Goal: Register for event/course

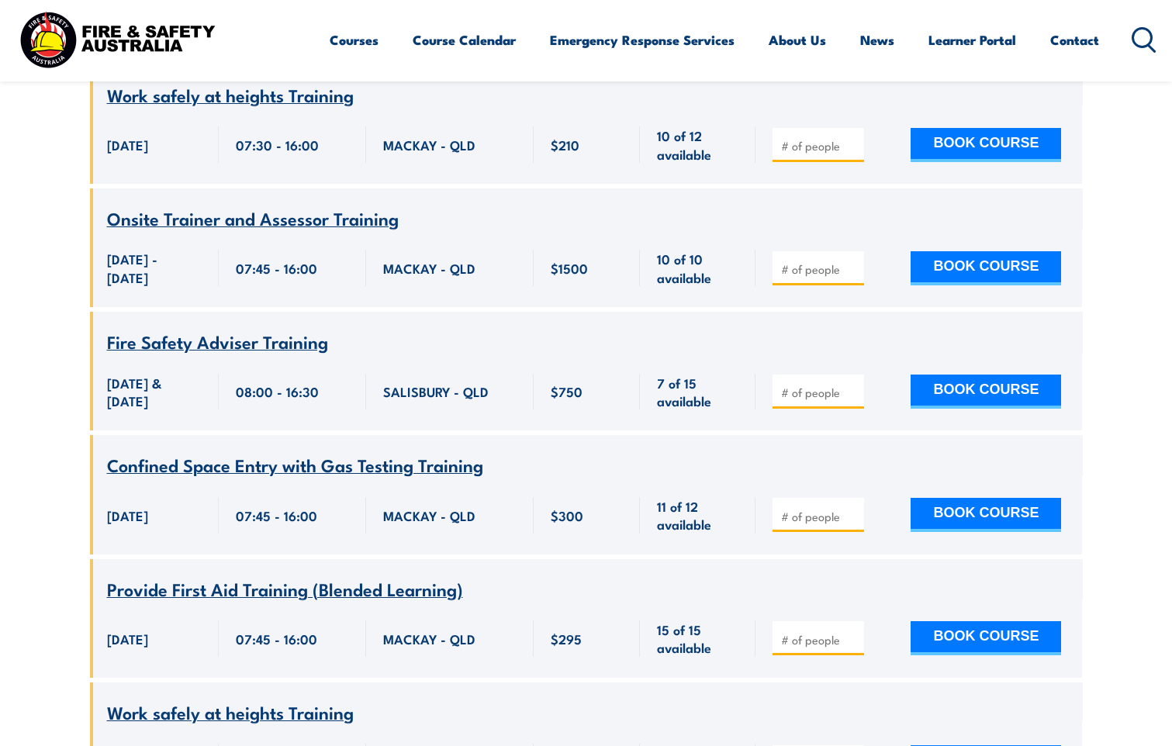
scroll to position [6981, 0]
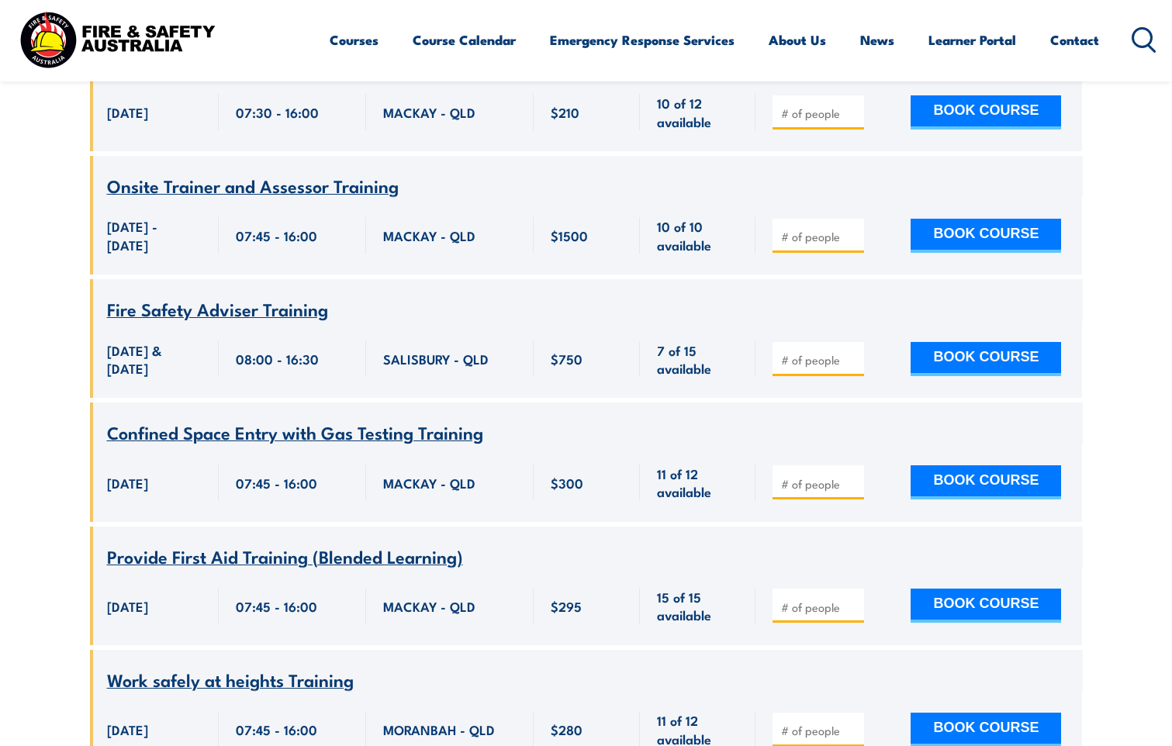
click at [344, 191] on span "Onsite Trainer and Assessor Training" at bounding box center [253, 185] width 292 height 26
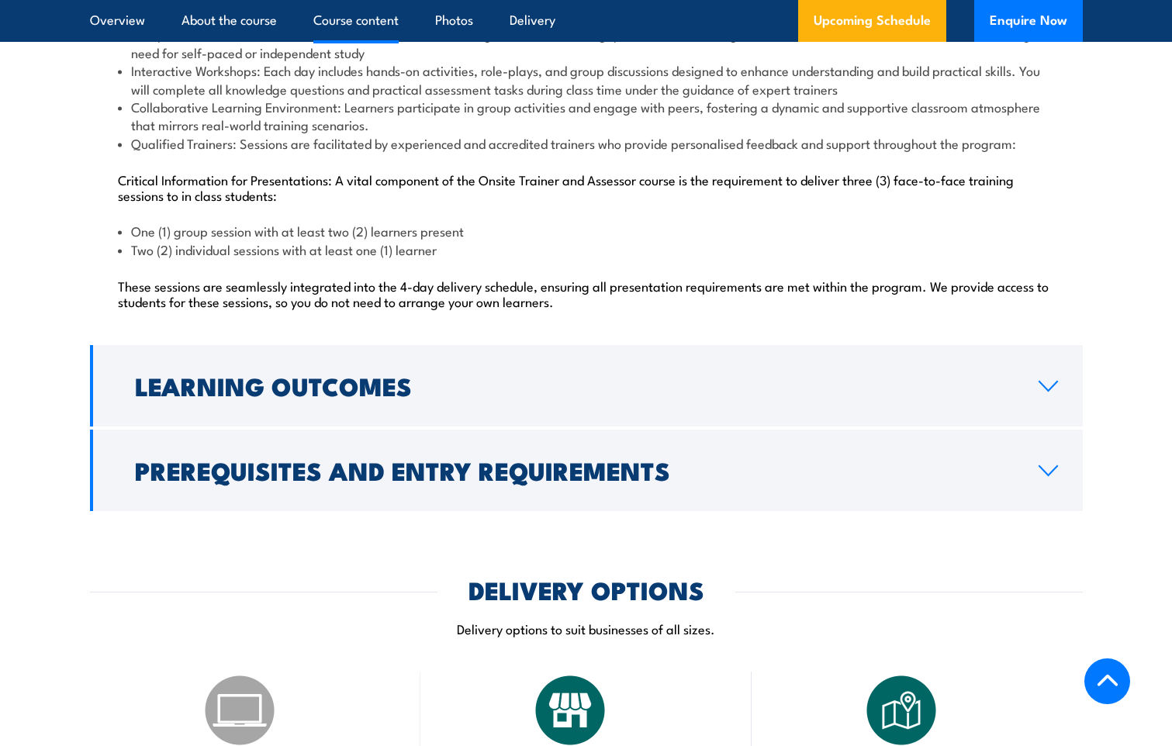
scroll to position [1707, 0]
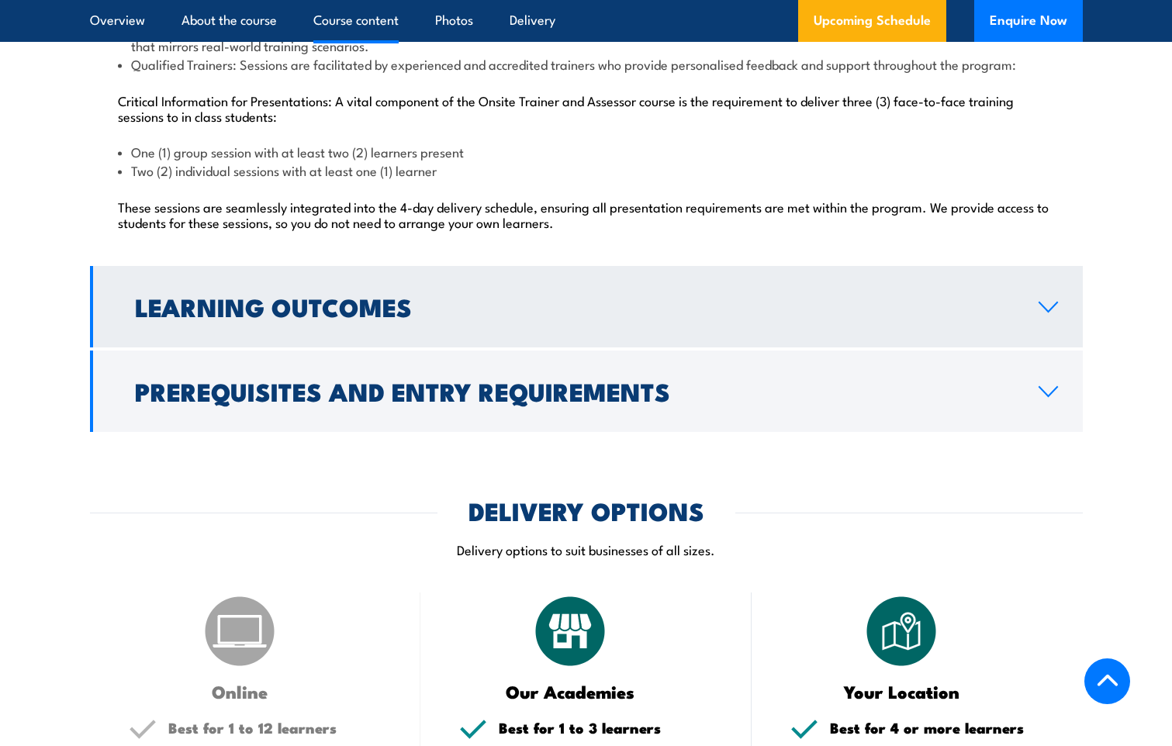
click at [1043, 306] on icon at bounding box center [1048, 307] width 18 height 9
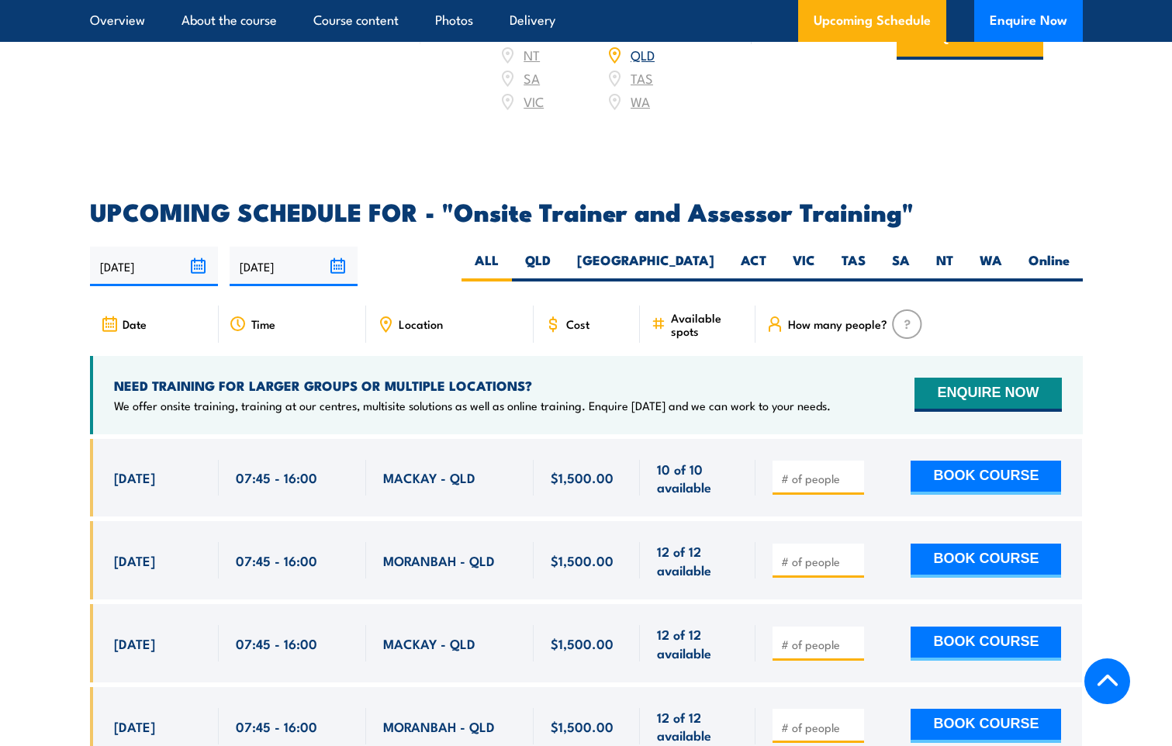
scroll to position [2459, 0]
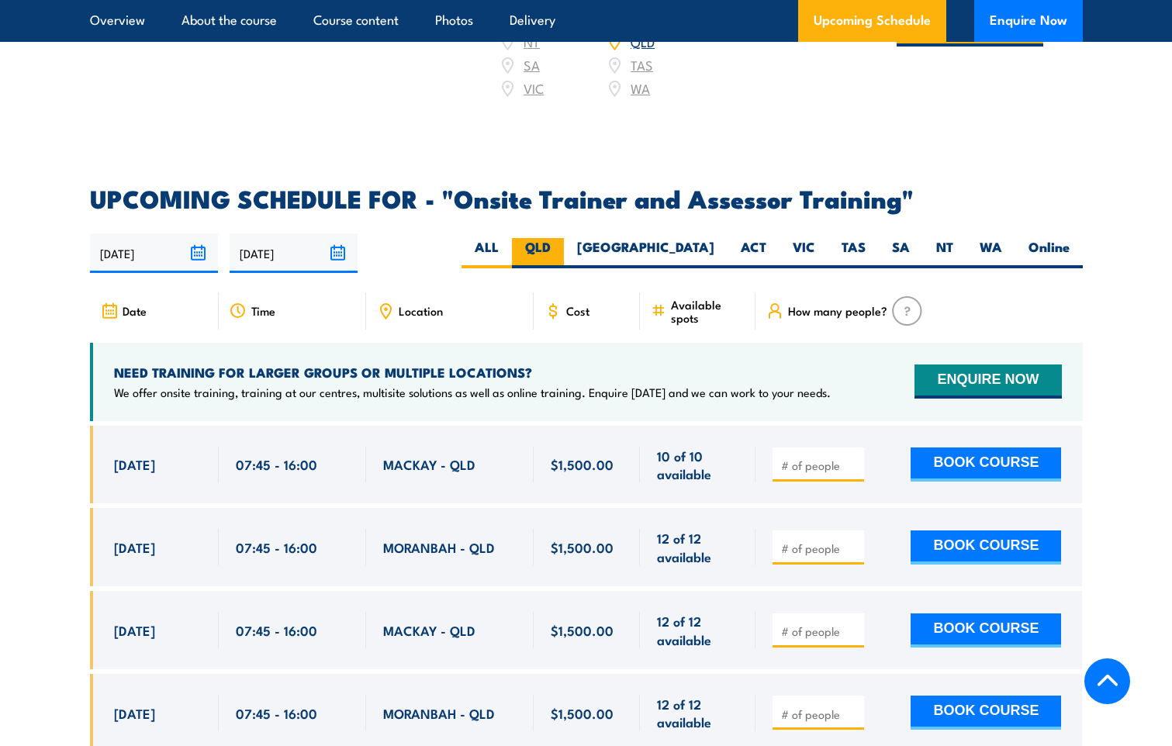
click at [564, 238] on label "QLD" at bounding box center [538, 253] width 52 height 30
click at [561, 238] on input "QLD" at bounding box center [556, 243] width 10 height 10
radio input "true"
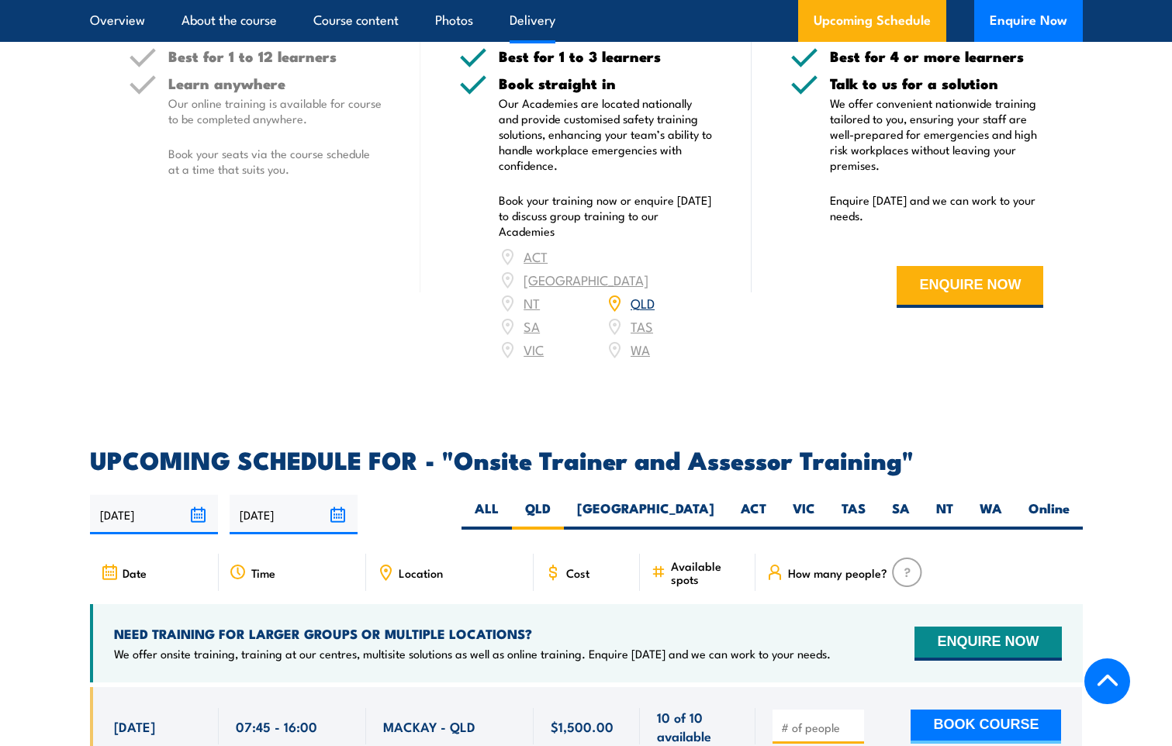
scroll to position [2416, 0]
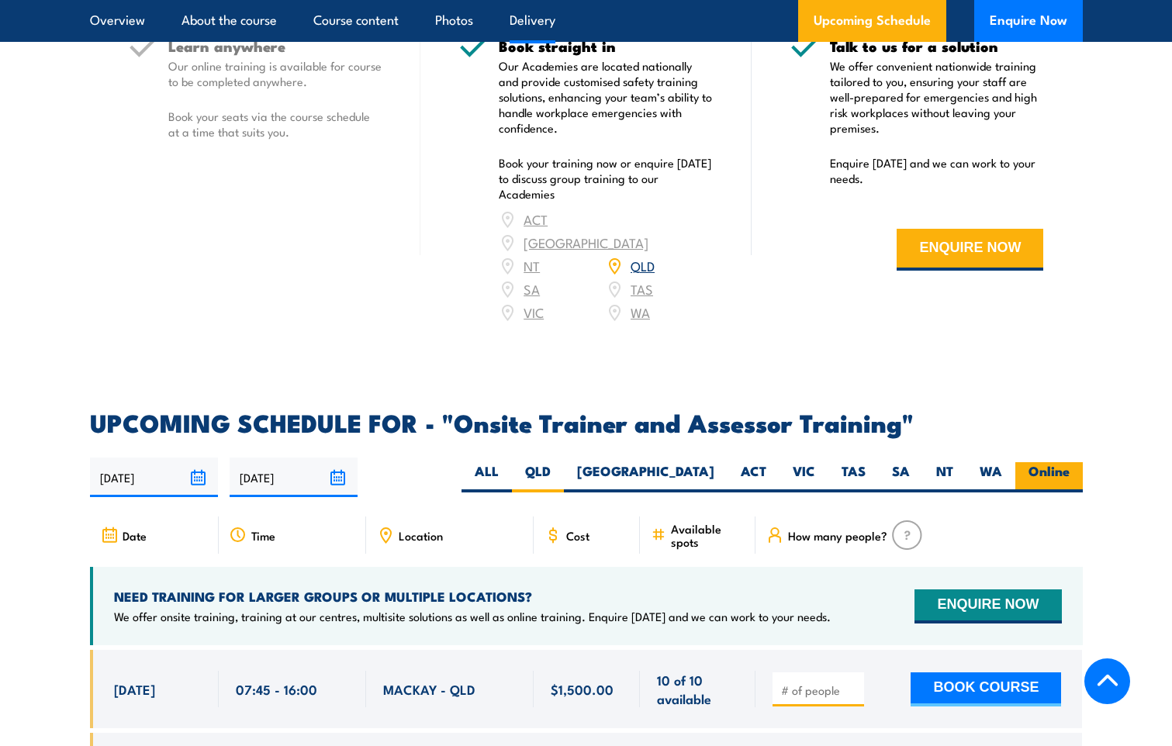
click at [1048, 462] on label "Online" at bounding box center [1048, 477] width 67 height 30
click at [1070, 462] on input "Online" at bounding box center [1075, 467] width 10 height 10
radio input "true"
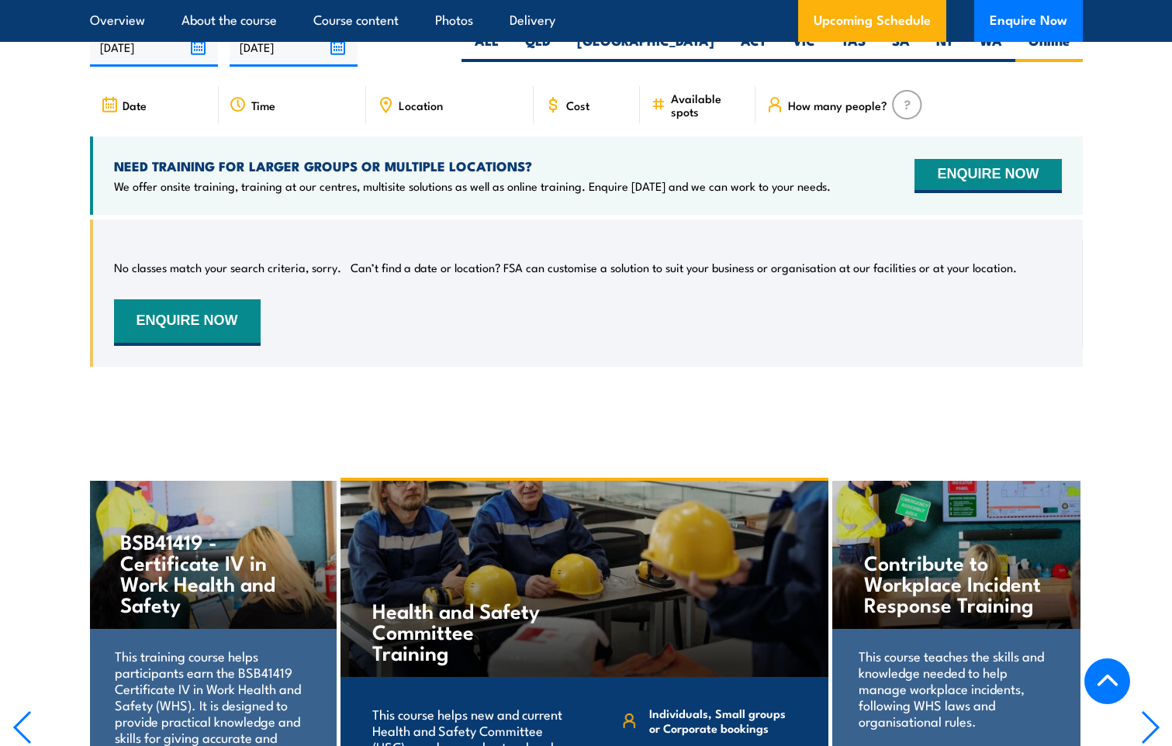
scroll to position [2689, 0]
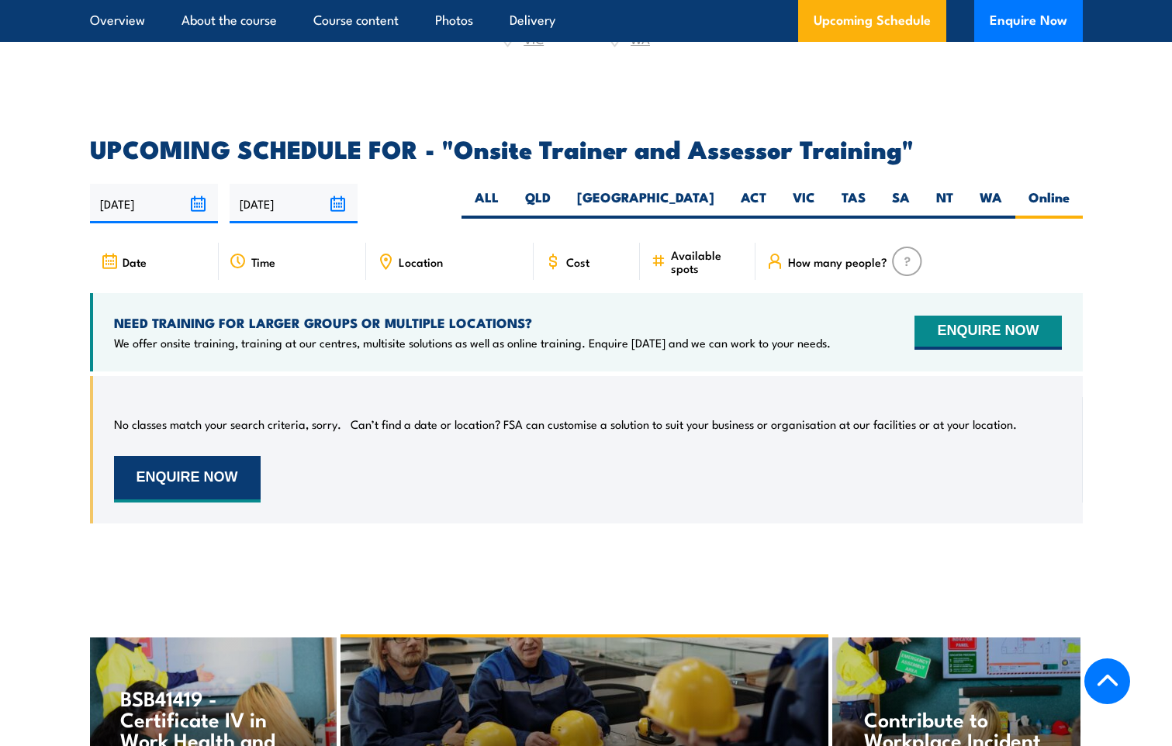
click at [193, 456] on button "ENQUIRE NOW" at bounding box center [187, 479] width 147 height 47
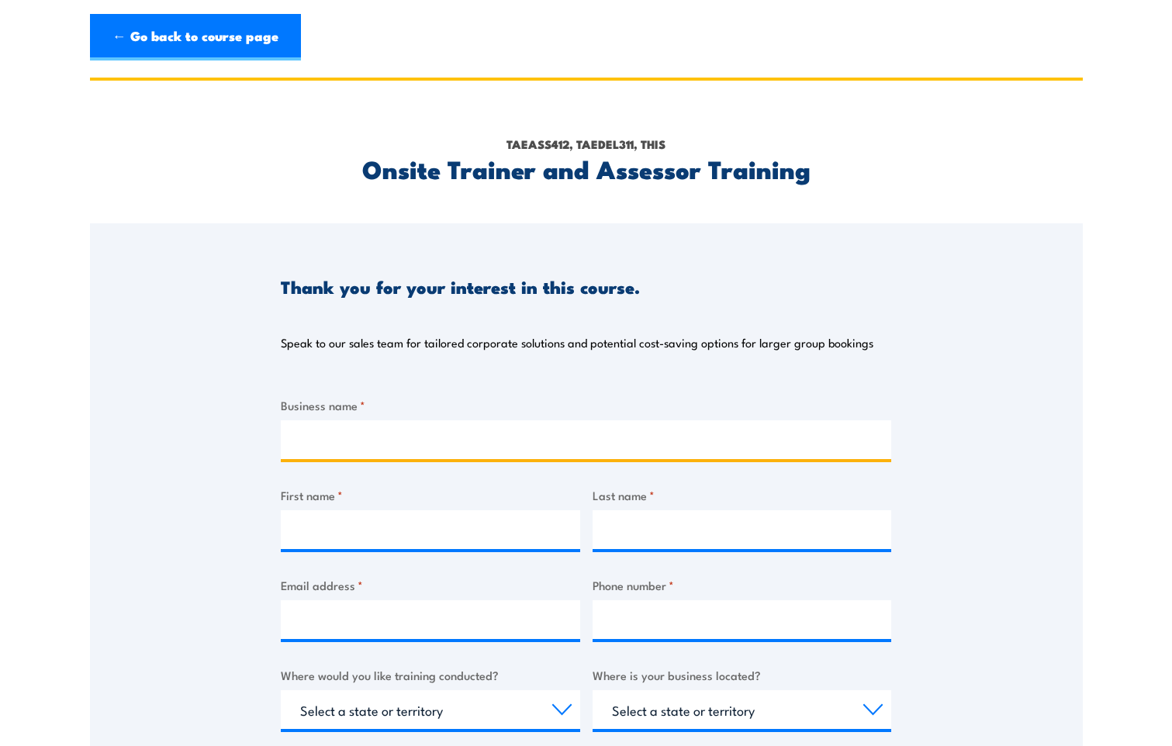
click at [379, 442] on input "Business name *" at bounding box center [586, 439] width 610 height 39
type input "Jones Group"
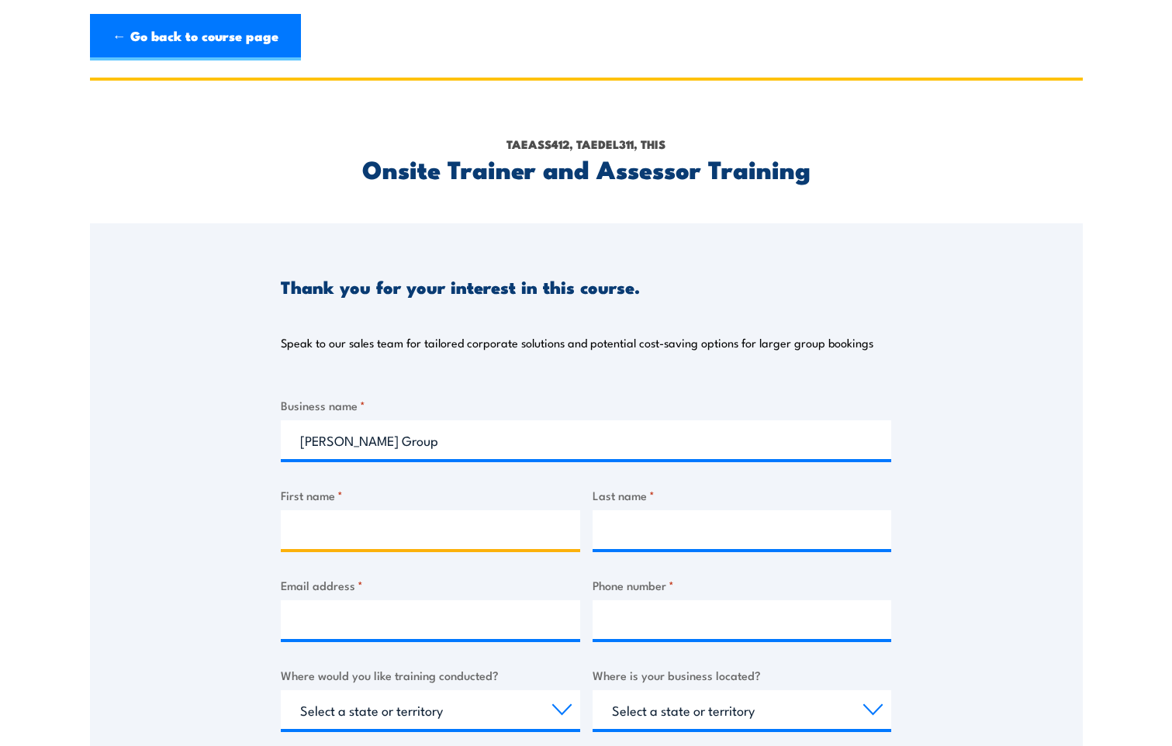
type input "Leonie"
type input "Thomas"
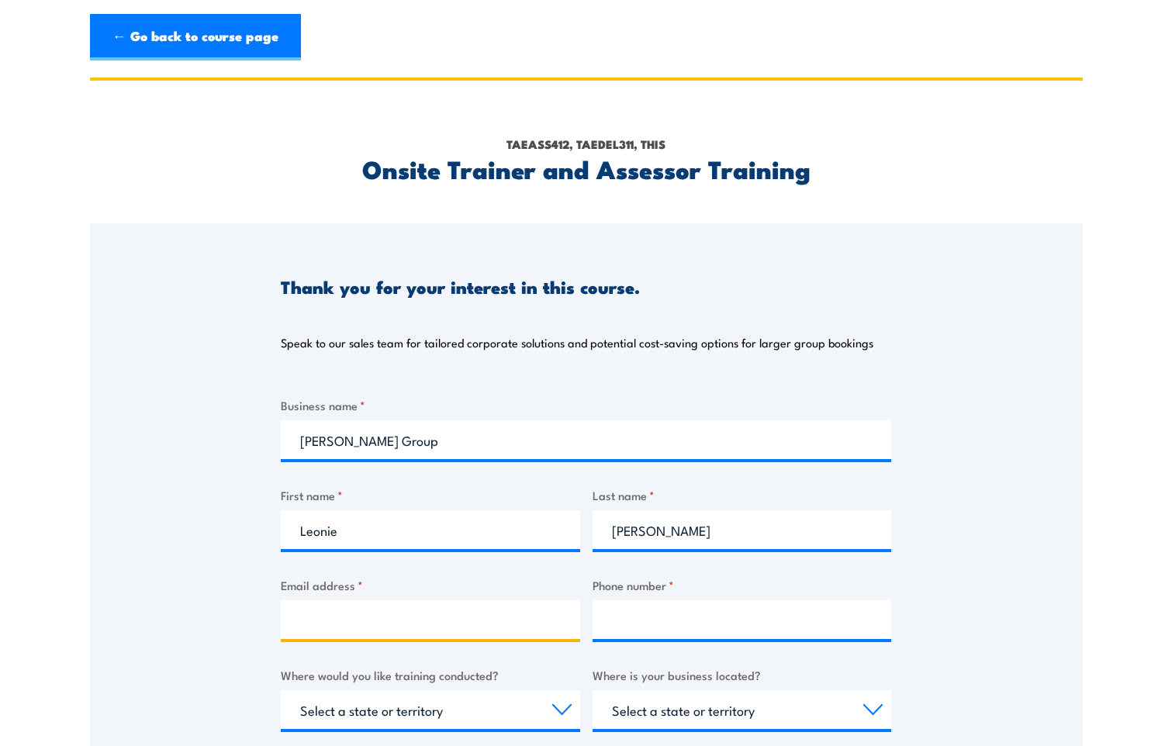
type input "leonie.thomas@jonesfmgroup.com"
type input "0448745177"
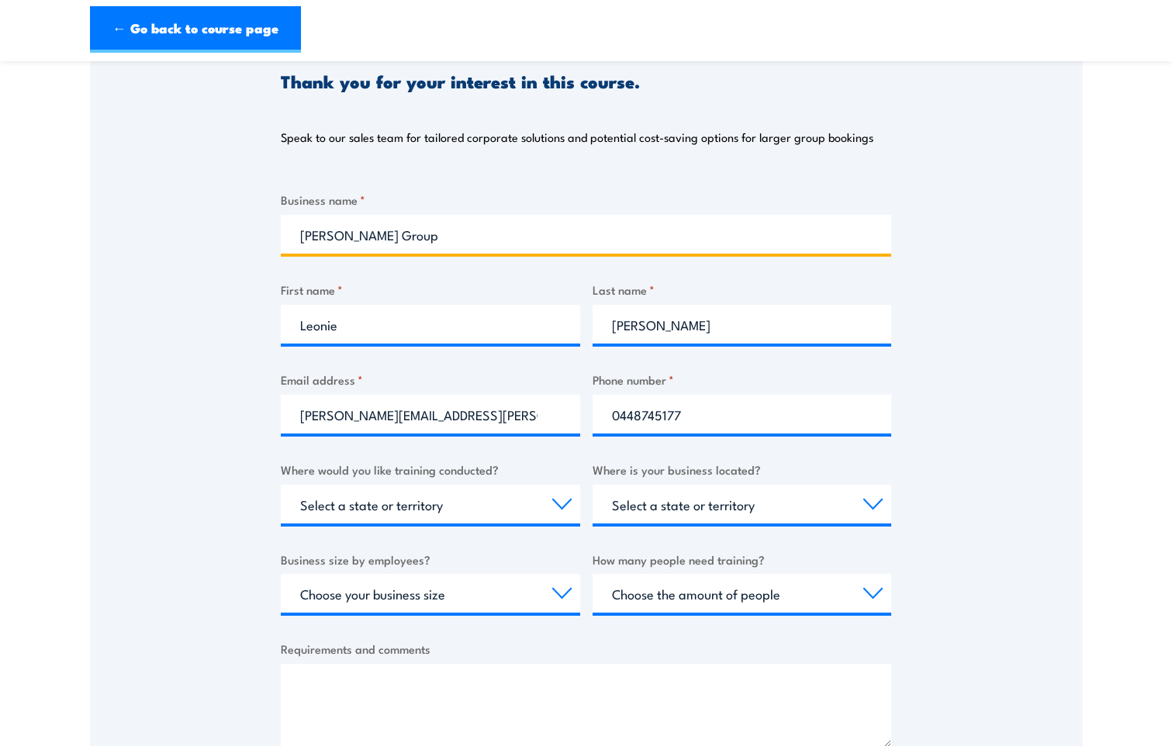
scroll to position [233, 0]
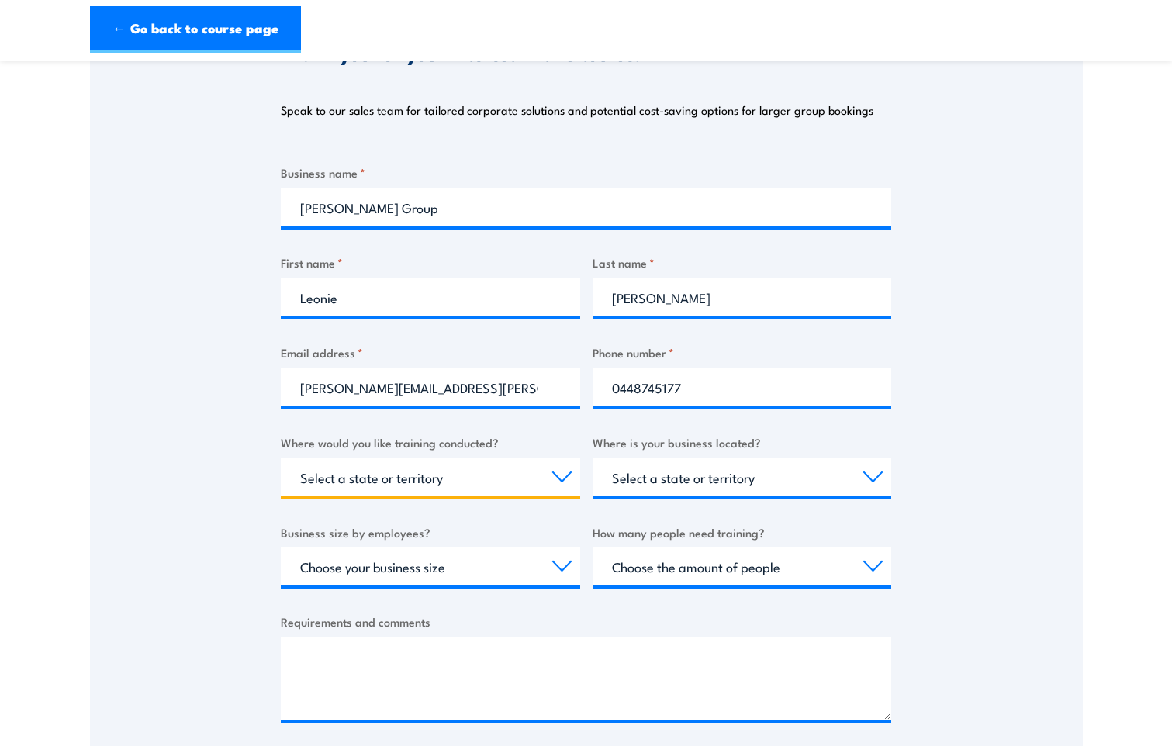
click at [481, 480] on select "Select a state or territory Nationally - multiple locations QLD NSW VIC SA ACT …" at bounding box center [430, 477] width 299 height 39
select select "QLD"
click at [281, 458] on select "Select a state or territory Nationally - multiple locations QLD NSW VIC SA ACT …" at bounding box center [430, 477] width 299 height 39
click at [785, 476] on select "Select a state or territory QLD NSW VIC SA ACT WA TAS NT" at bounding box center [742, 477] width 299 height 39
select select "QLD"
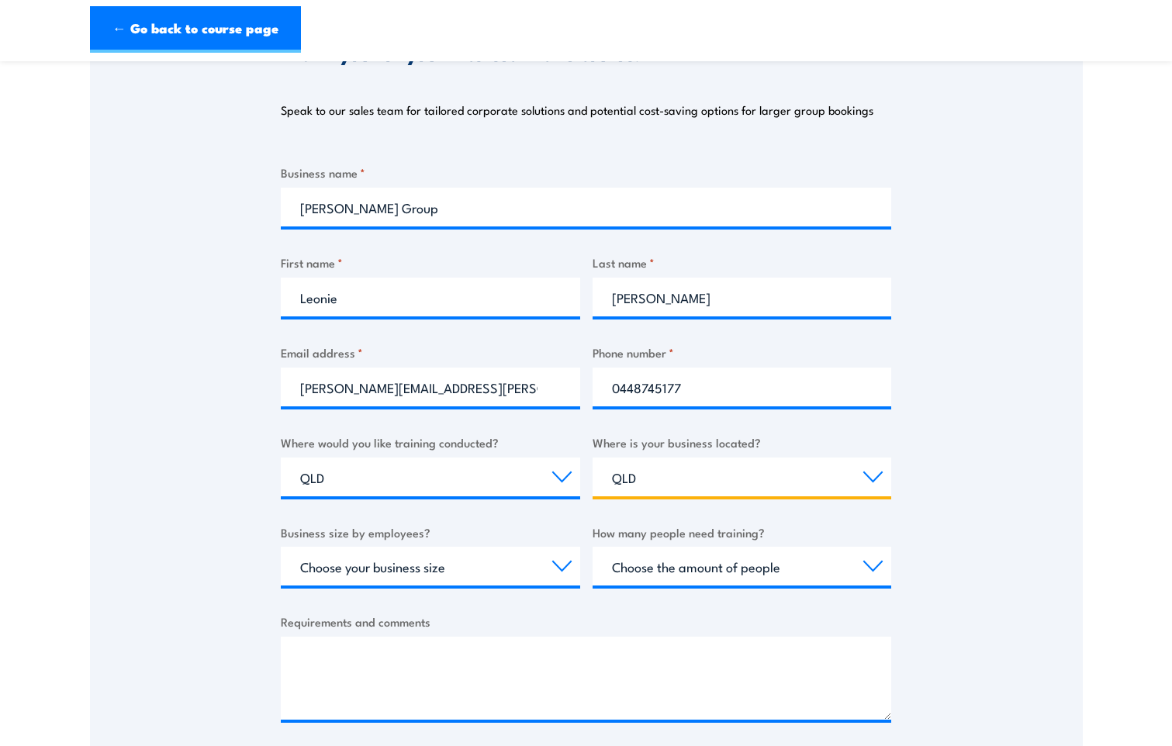
click at [593, 458] on select "Select a state or territory QLD NSW VIC SA ACT WA TAS NT" at bounding box center [742, 477] width 299 height 39
click at [453, 562] on select "Choose your business size 1 to 19 20 to 199 200+" at bounding box center [430, 566] width 299 height 39
select select "1 to 19"
click at [281, 547] on select "Choose your business size 1 to 19 20 to 199 200+" at bounding box center [430, 566] width 299 height 39
click at [797, 569] on select "Choose the amount of people 1 to 4 5 to 19 20+" at bounding box center [742, 566] width 299 height 39
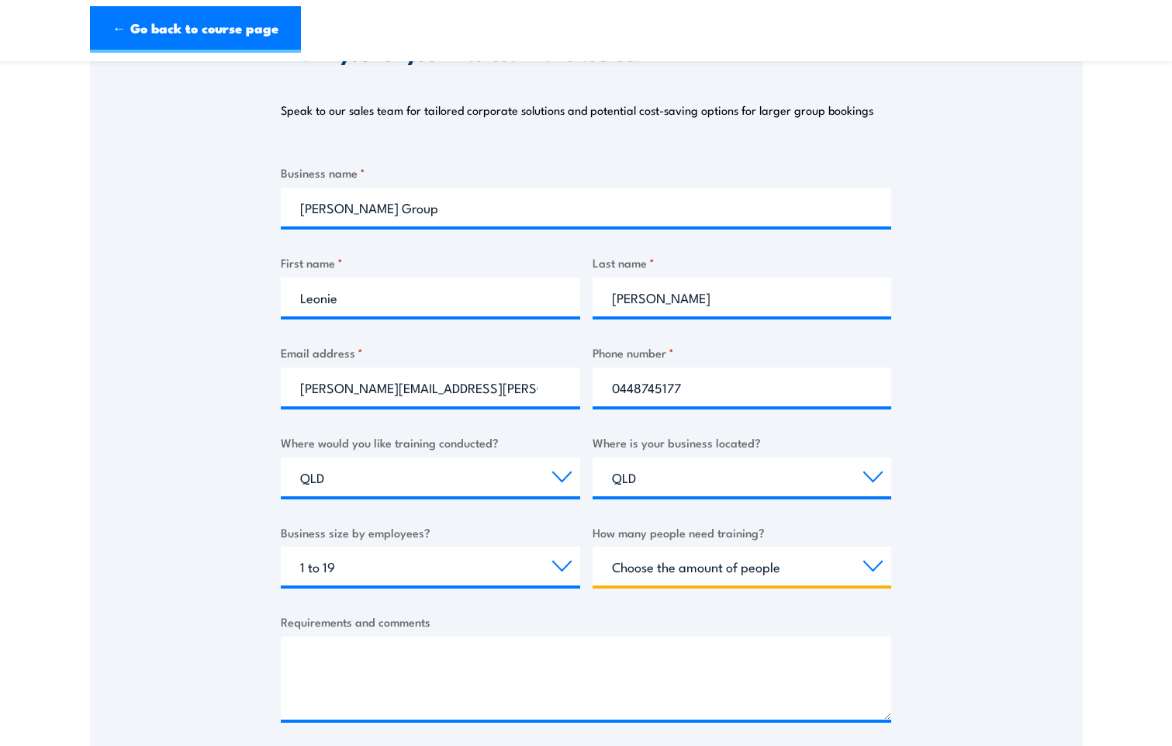
select select "1 to 4"
click at [593, 547] on select "Choose the amount of people 1 to 4 5 to 19 20+" at bounding box center [742, 566] width 299 height 39
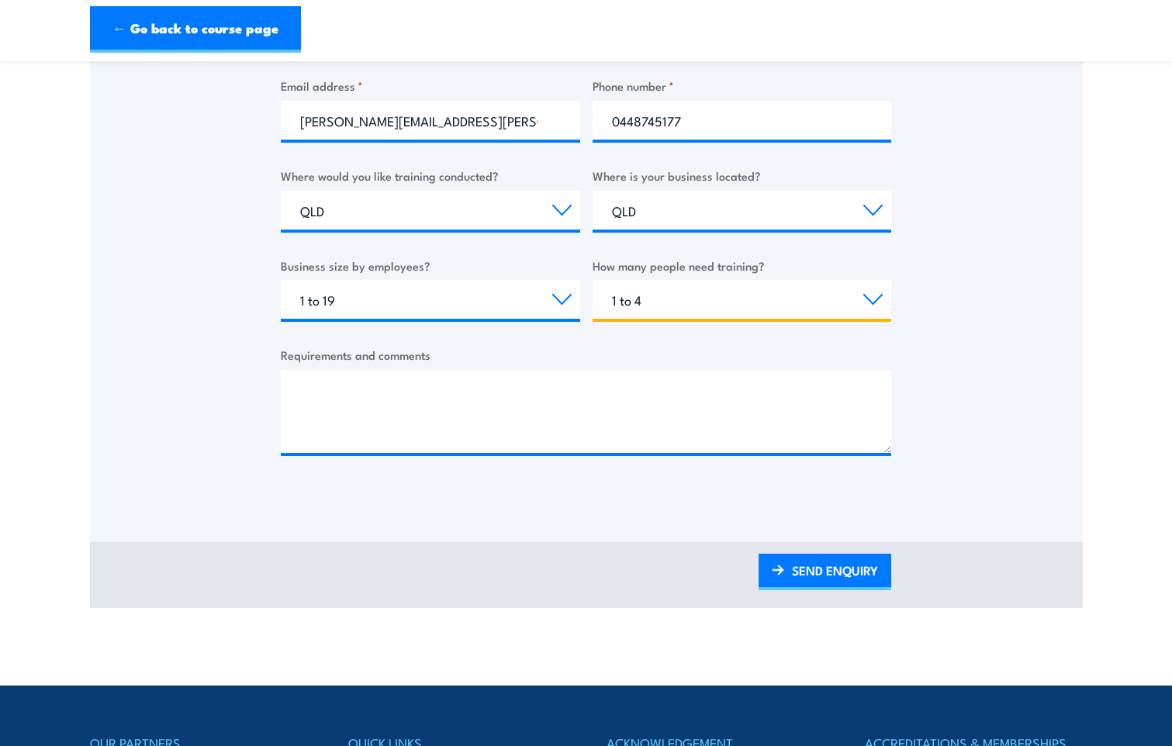
scroll to position [621, 0]
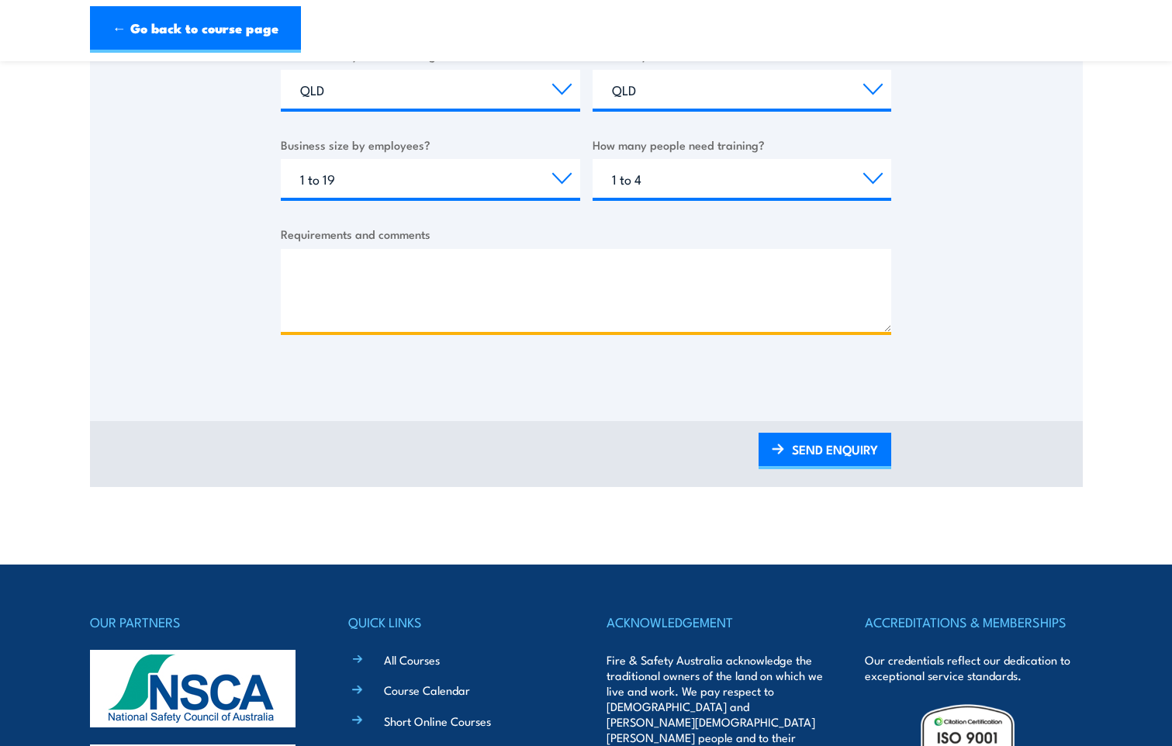
click at [479, 305] on textarea "Requirements and comments" at bounding box center [586, 290] width 610 height 83
click at [303, 263] on textarea "would like details about completing this course online or dial in remotely. Tha…" at bounding box center [586, 290] width 610 height 83
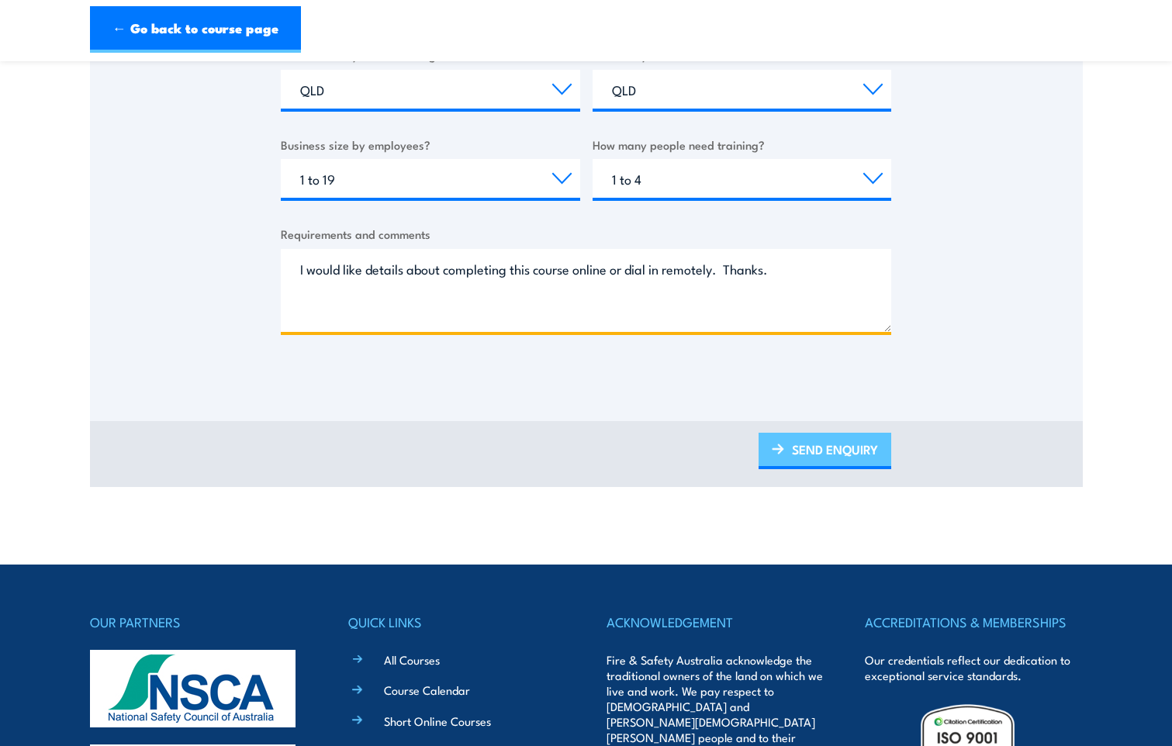
type textarea "I would like details about completing this course online or dial in remotely. T…"
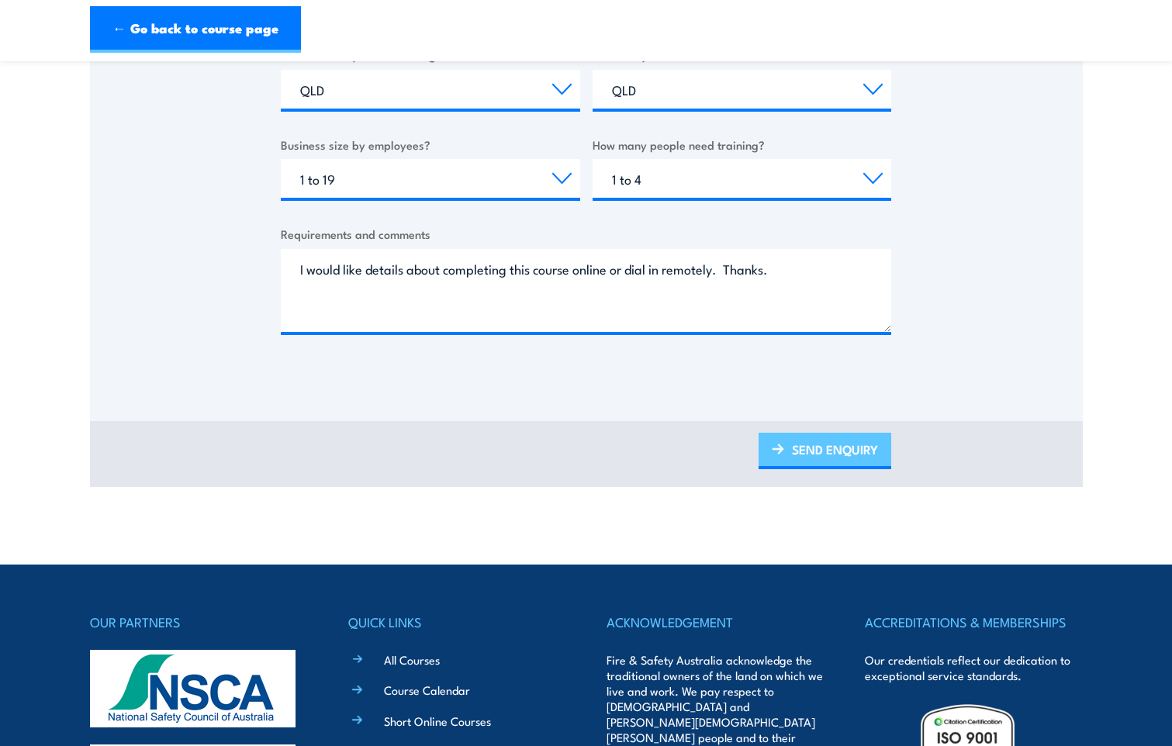
click at [804, 450] on link "SEND ENQUIRY" at bounding box center [825, 451] width 133 height 36
click at [834, 453] on link "SEND ENQUIRY" at bounding box center [825, 451] width 133 height 36
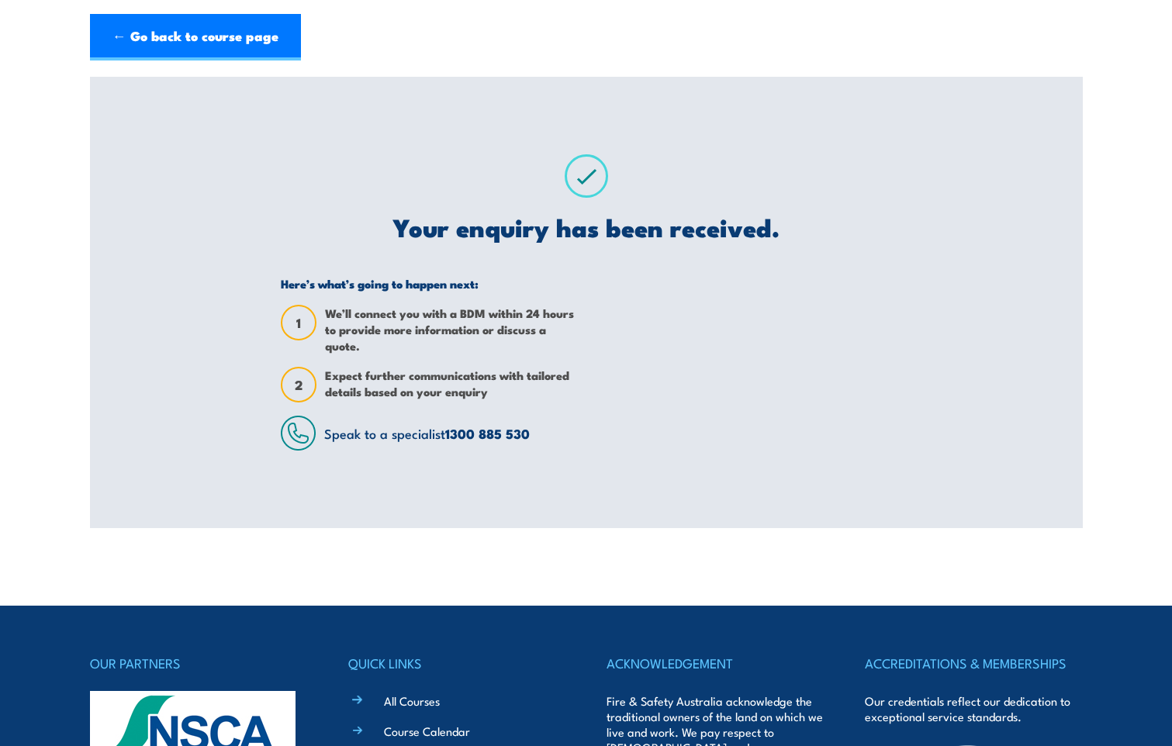
scroll to position [0, 0]
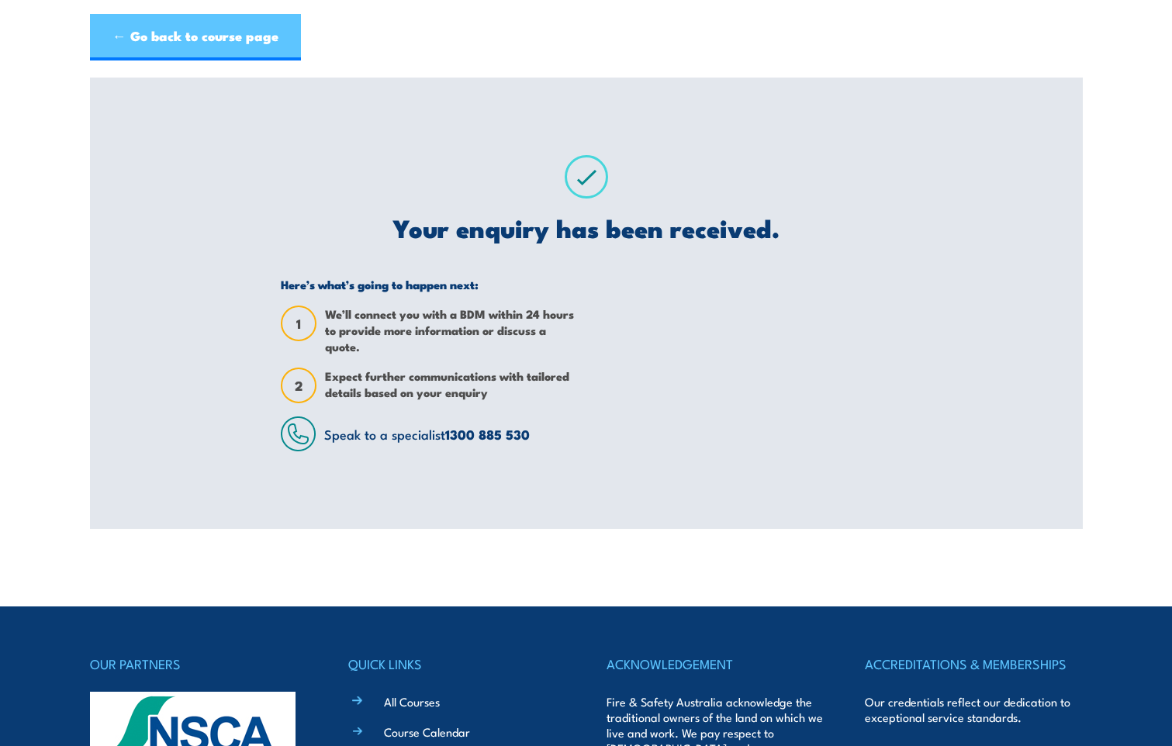
click at [257, 37] on link "← Go back to course page" at bounding box center [195, 37] width 211 height 47
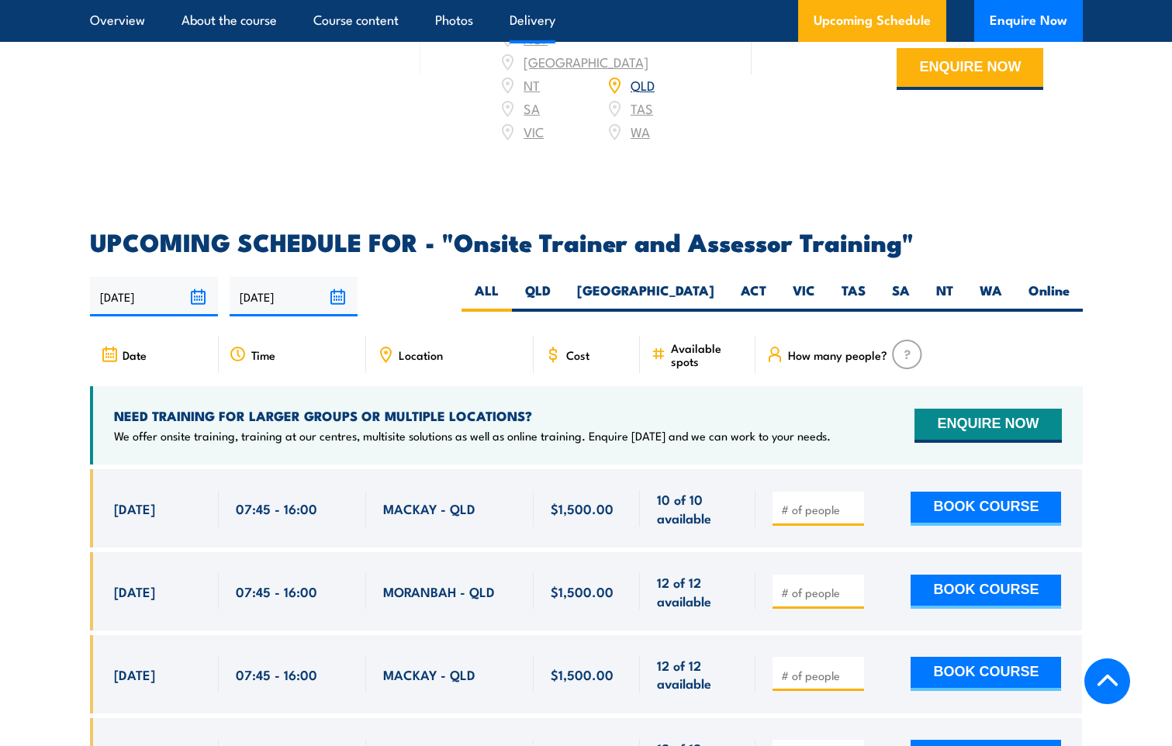
scroll to position [2803, 0]
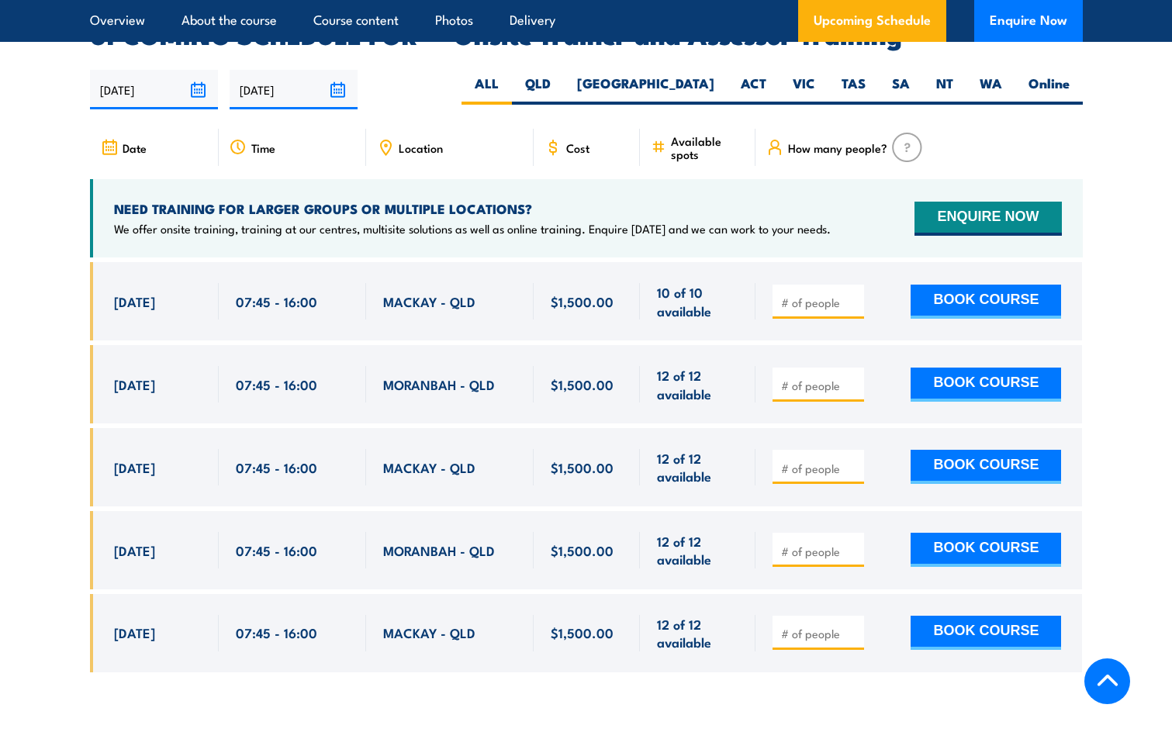
click at [581, 141] on span "Cost" at bounding box center [577, 147] width 23 height 13
click at [551, 143] on icon at bounding box center [553, 147] width 6 height 9
click at [576, 141] on span "Cost" at bounding box center [577, 147] width 23 height 13
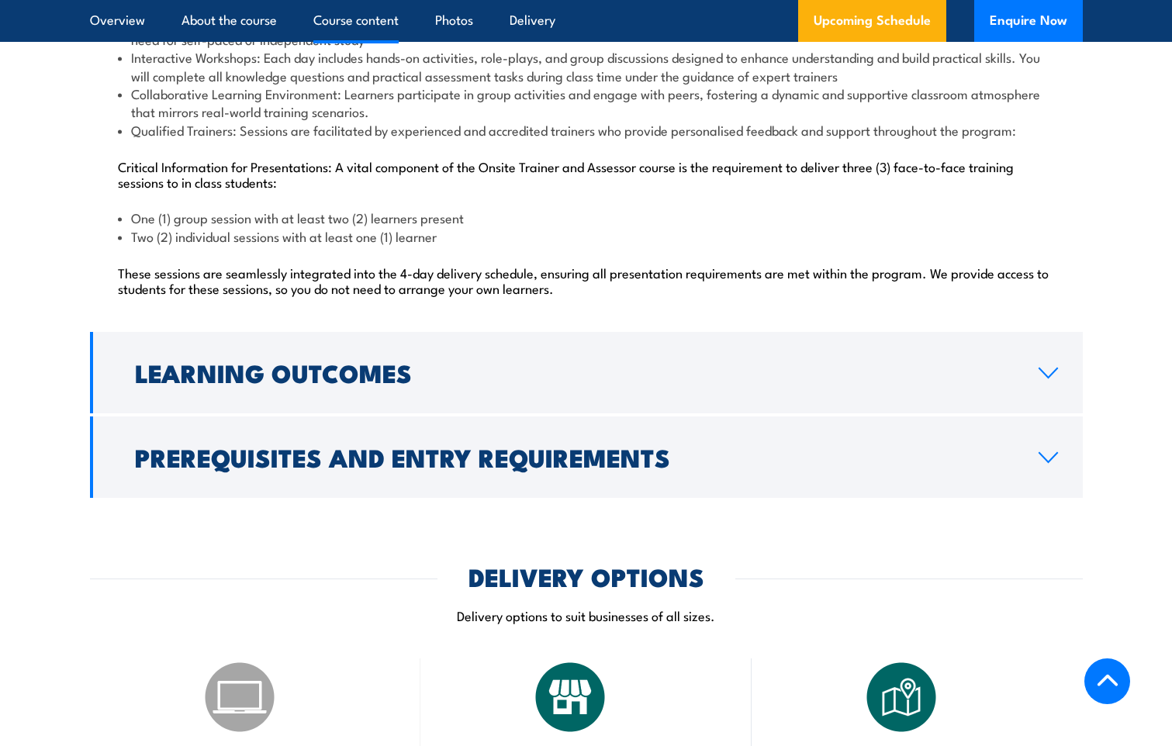
scroll to position [1640, 0]
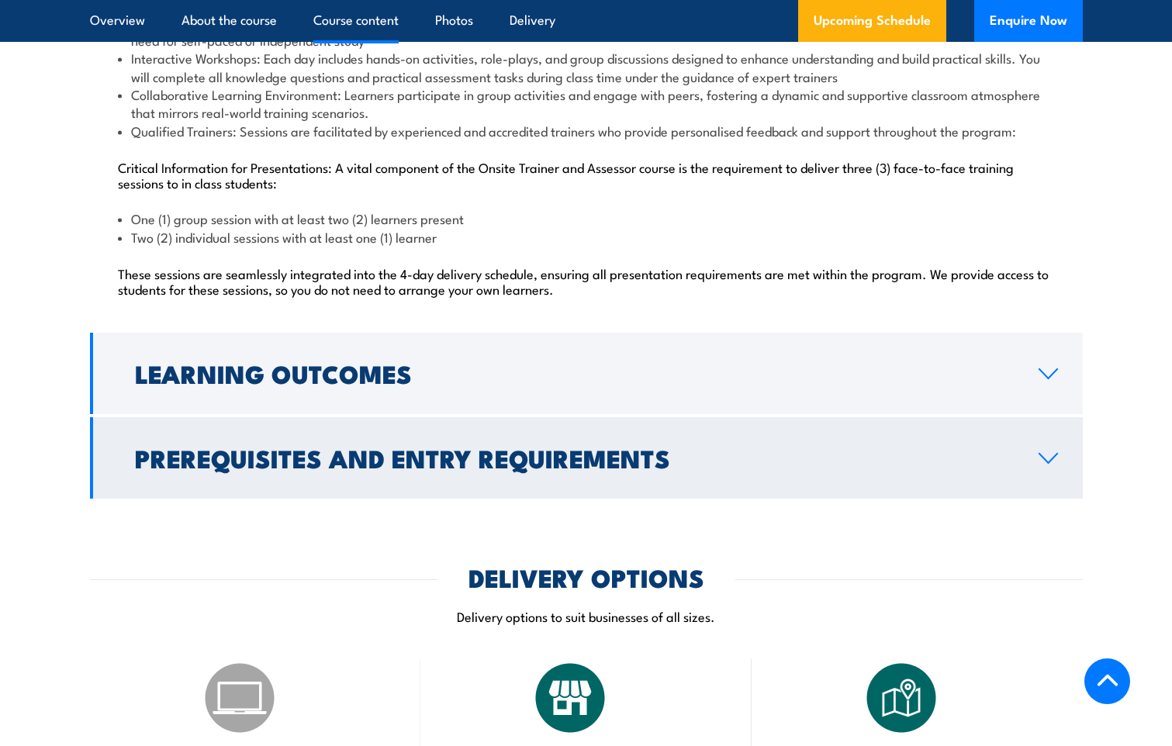
click at [355, 467] on h2 "Prerequisites and Entry Requirements" at bounding box center [574, 458] width 879 height 22
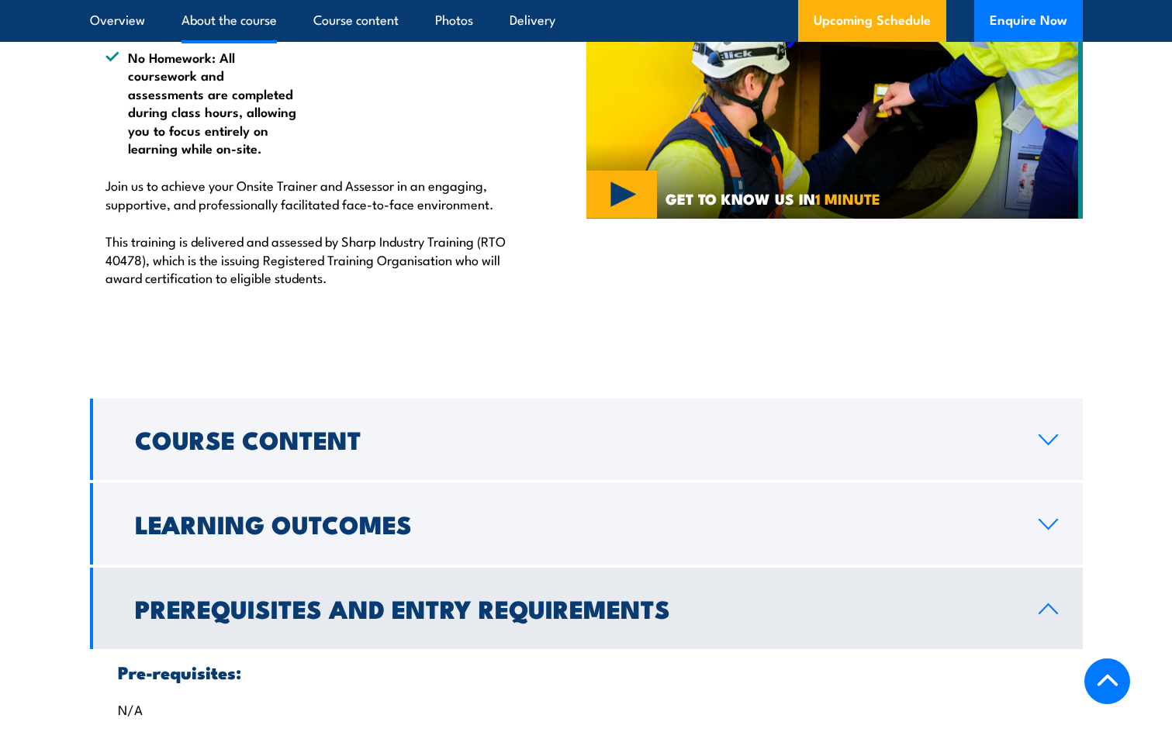
scroll to position [1057, 0]
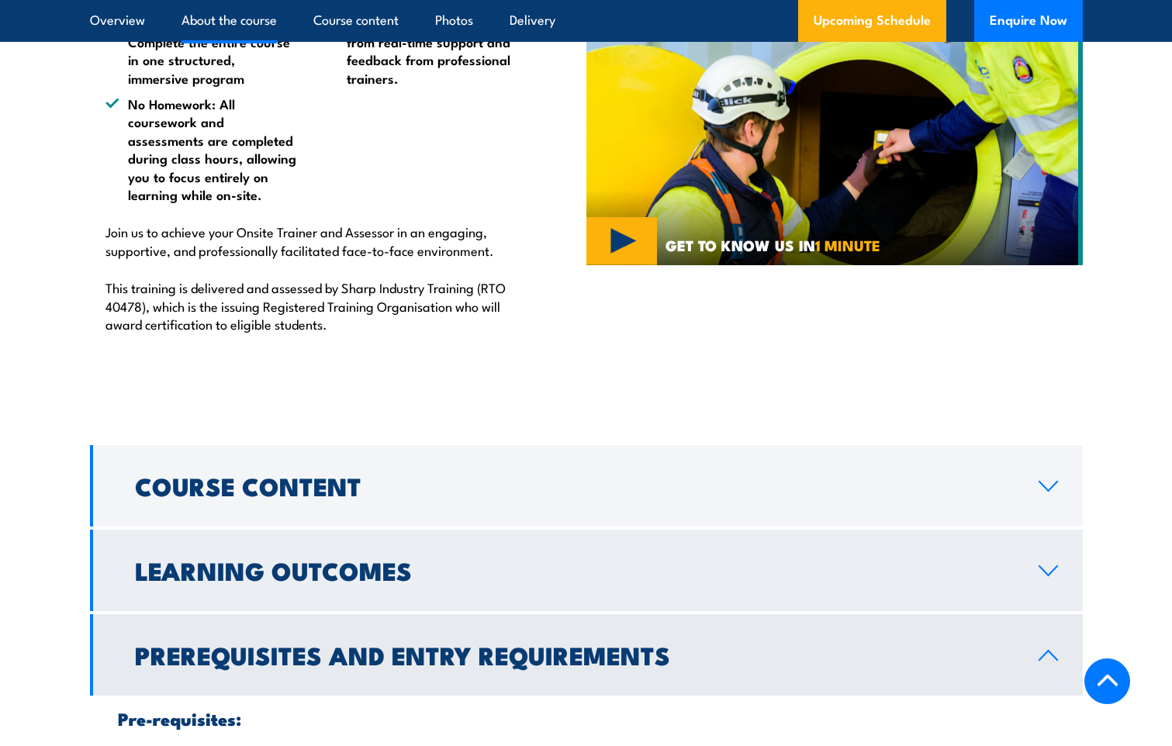
click at [399, 576] on h2 "Learning Outcomes" at bounding box center [574, 570] width 879 height 22
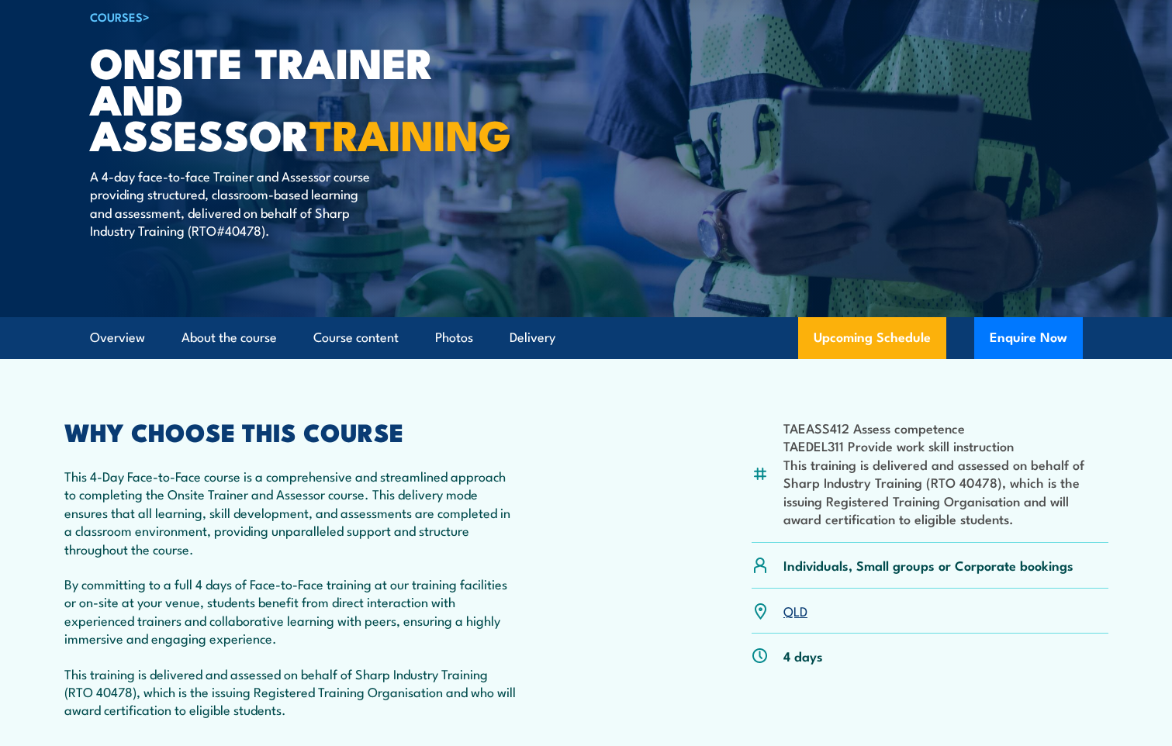
scroll to position [126, 0]
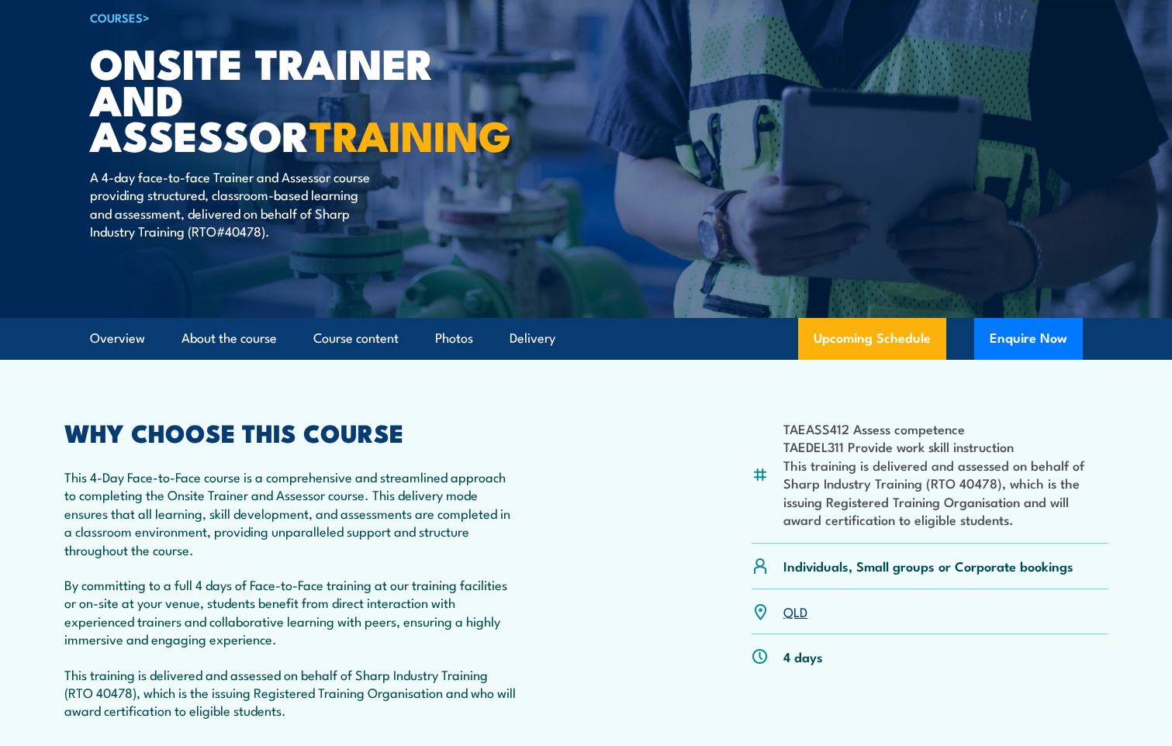
click at [312, 341] on li "Course content" at bounding box center [349, 339] width 99 height 42
click at [333, 337] on link "Course content" at bounding box center [355, 338] width 85 height 41
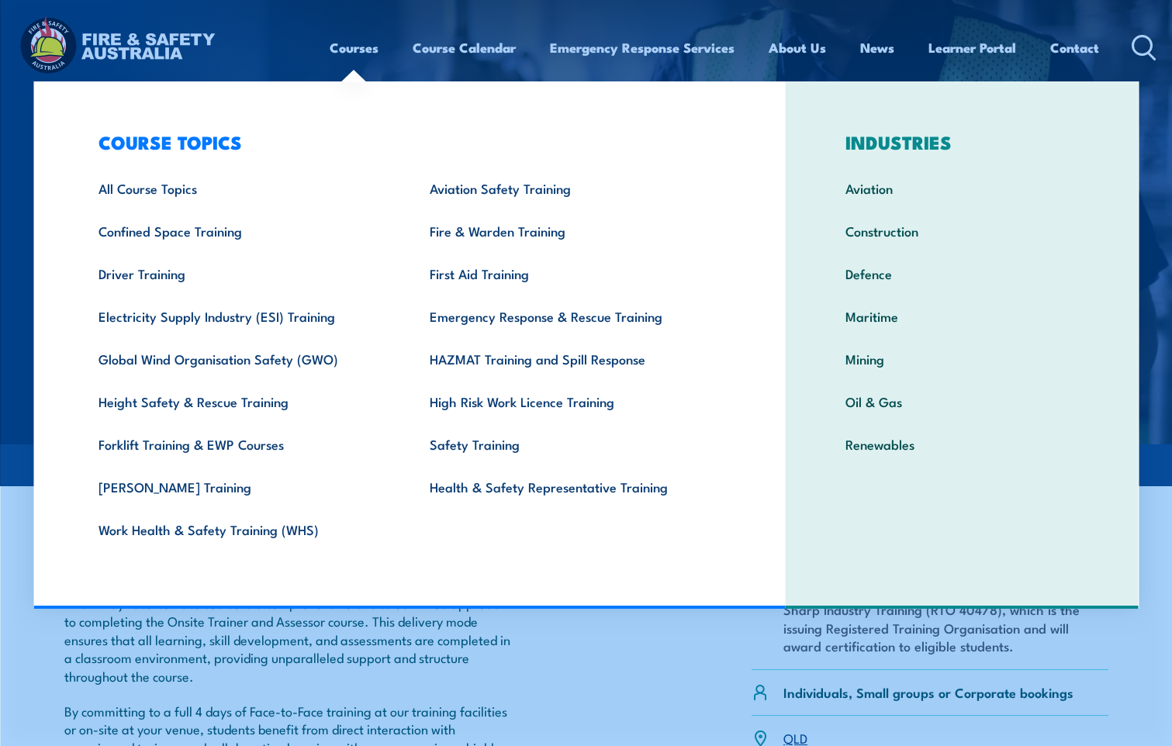
click at [359, 45] on link "Courses" at bounding box center [354, 47] width 49 height 41
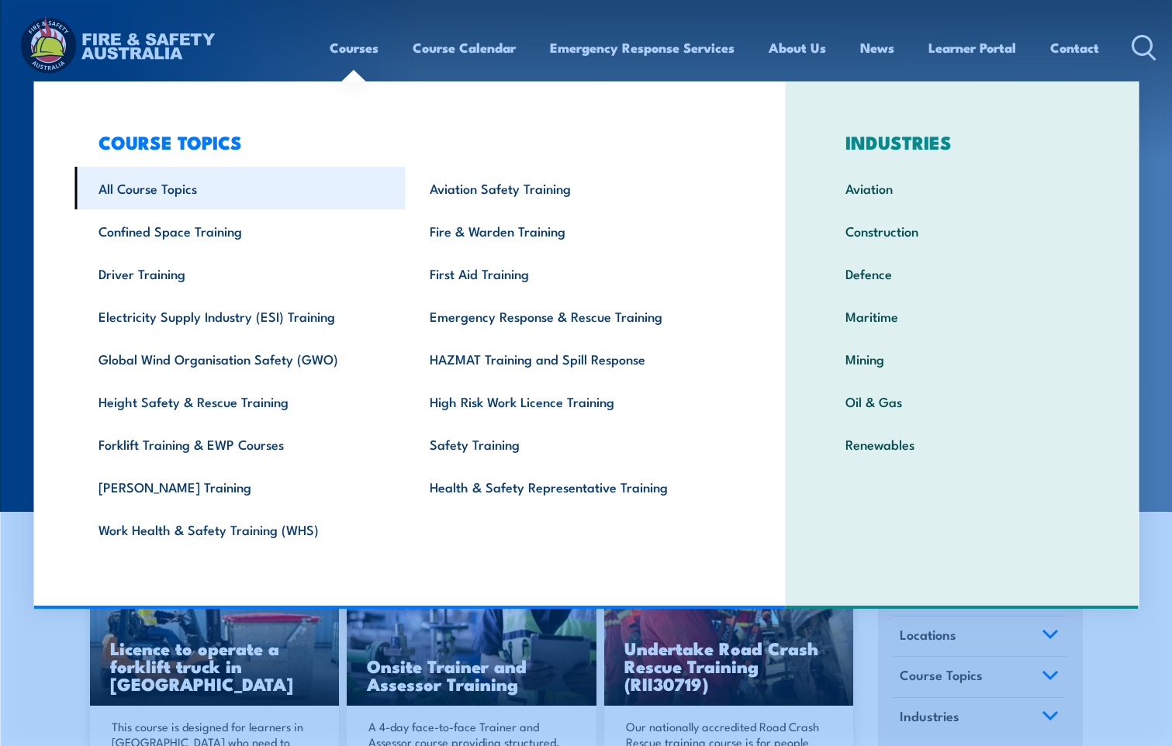
click at [162, 185] on link "All Course Topics" at bounding box center [239, 188] width 331 height 43
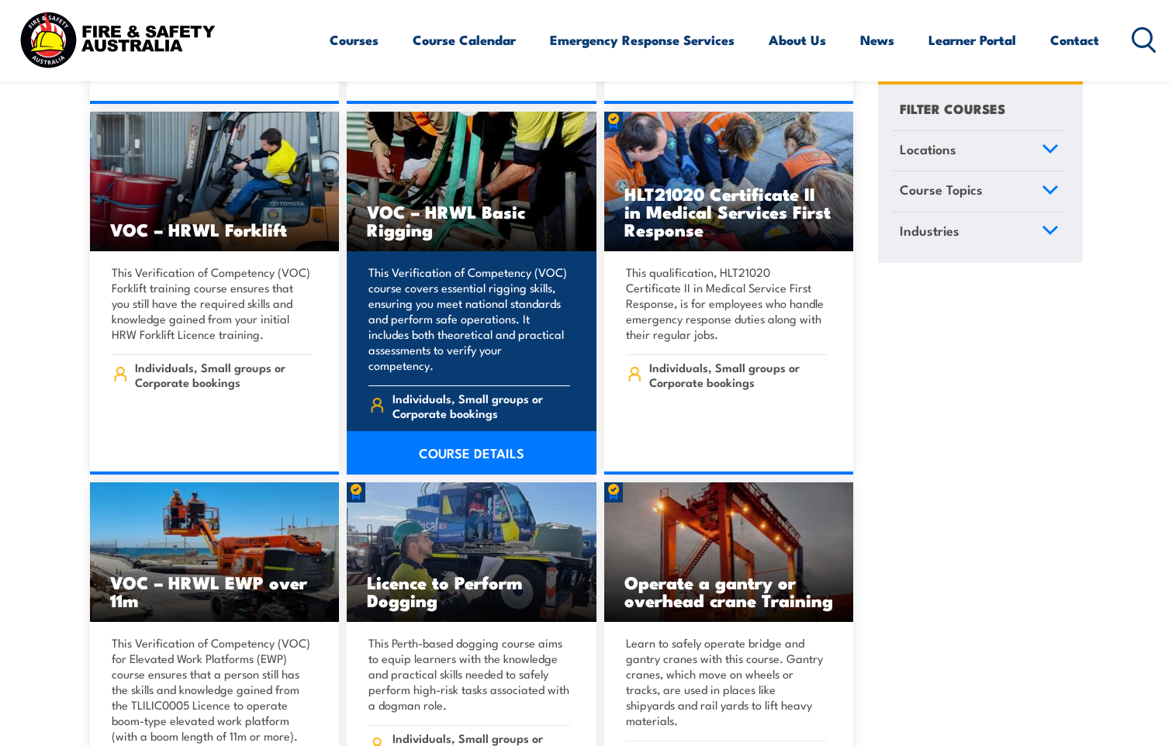
scroll to position [12101, 0]
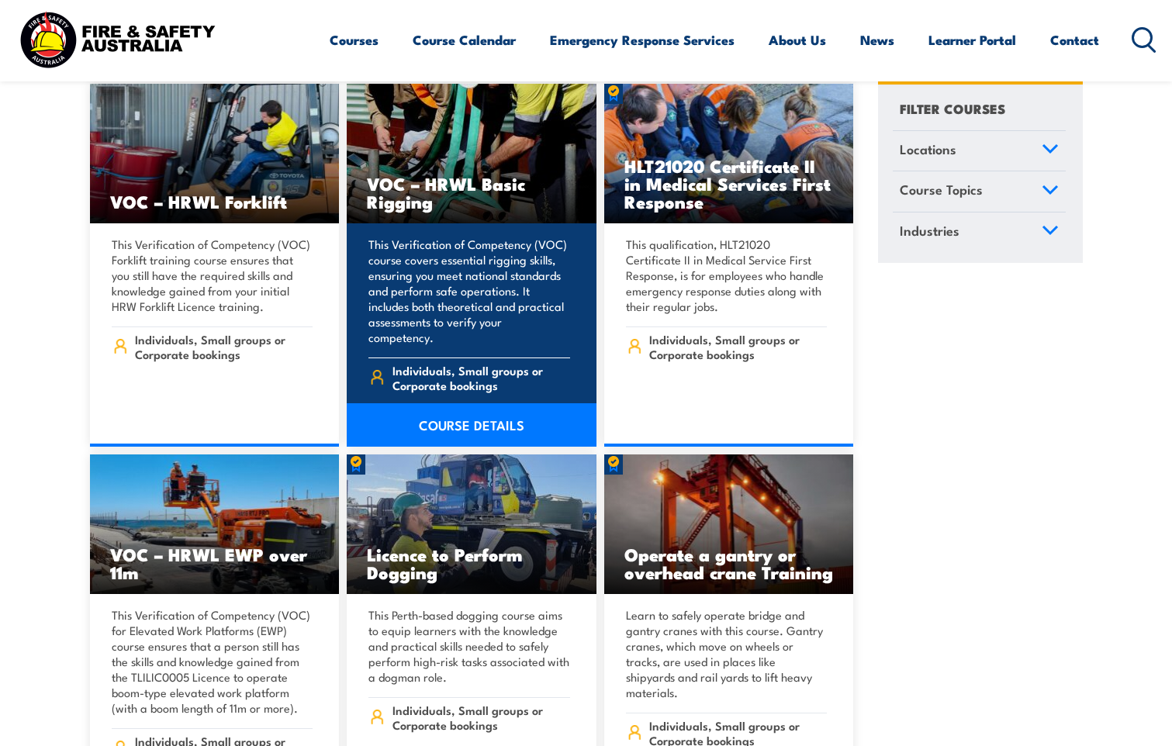
click at [472, 403] on link "COURSE DETAILS" at bounding box center [472, 424] width 250 height 43
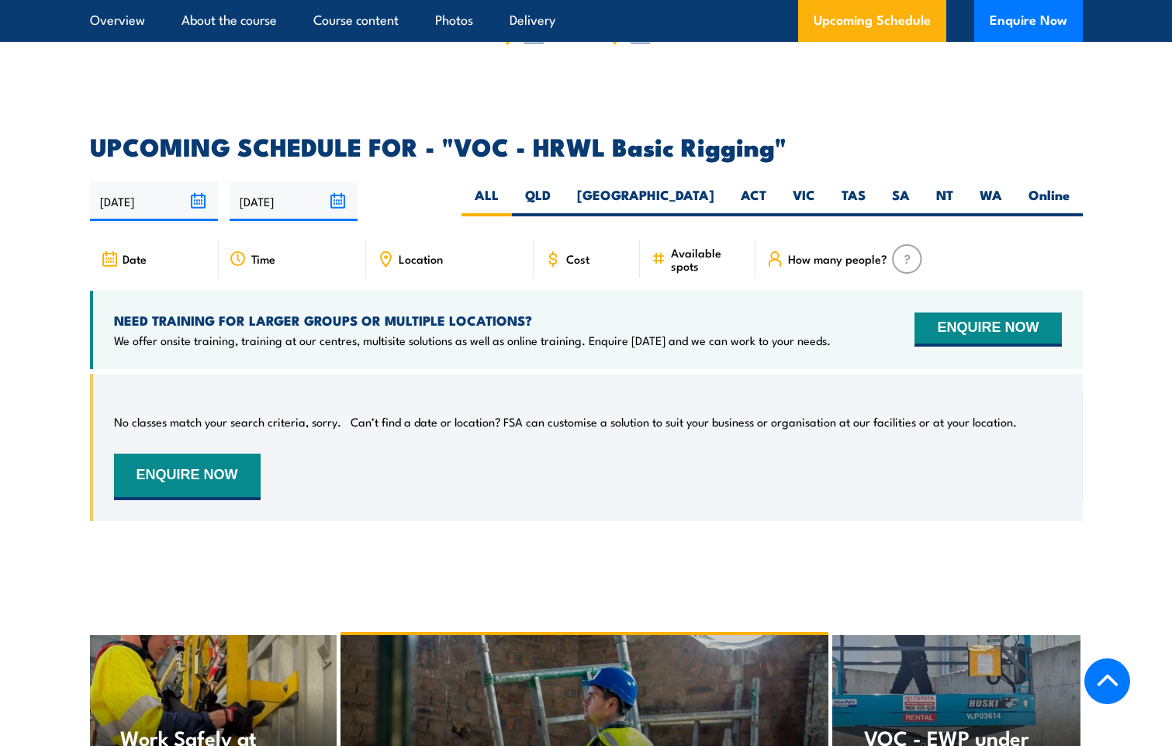
scroll to position [2250, 0]
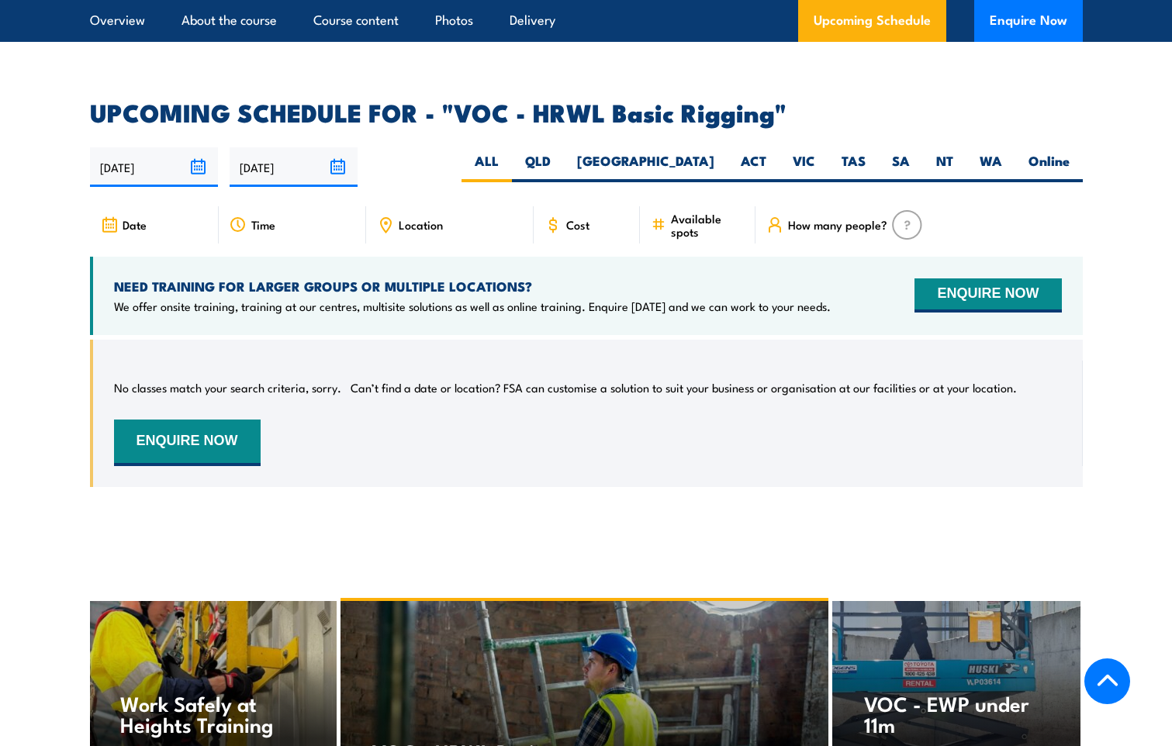
click at [555, 220] on icon at bounding box center [553, 224] width 6 height 9
click at [550, 220] on icon at bounding box center [553, 224] width 6 height 9
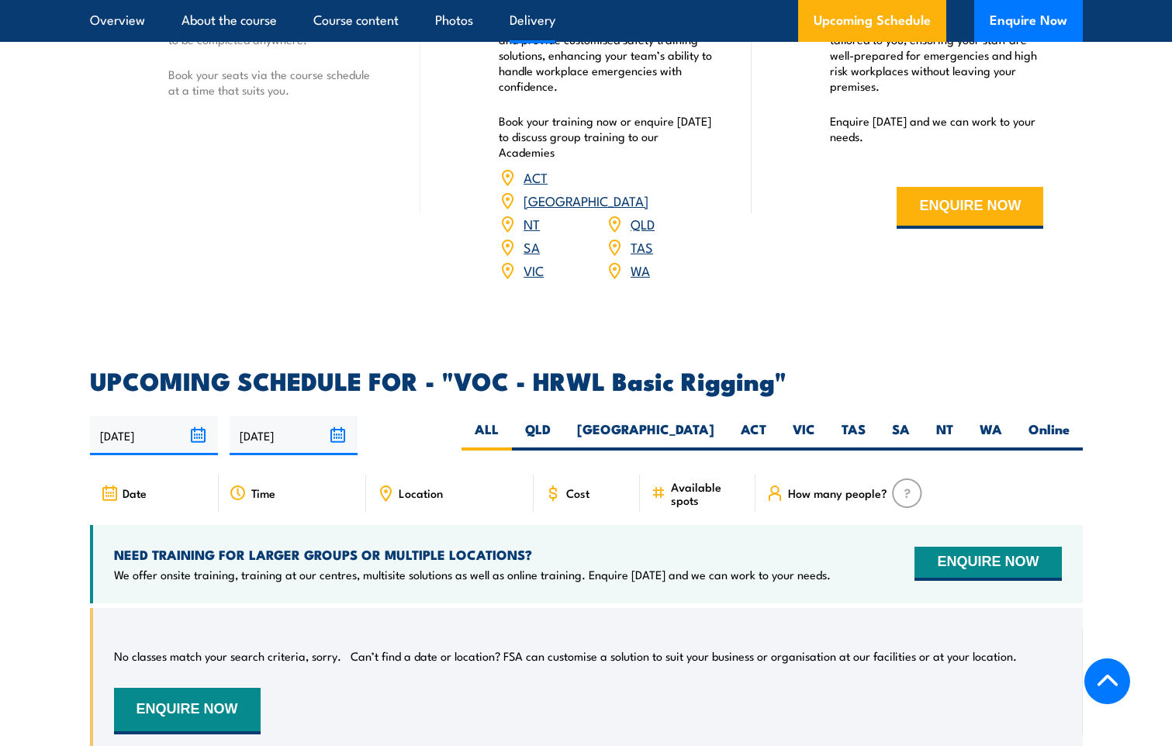
scroll to position [1980, 0]
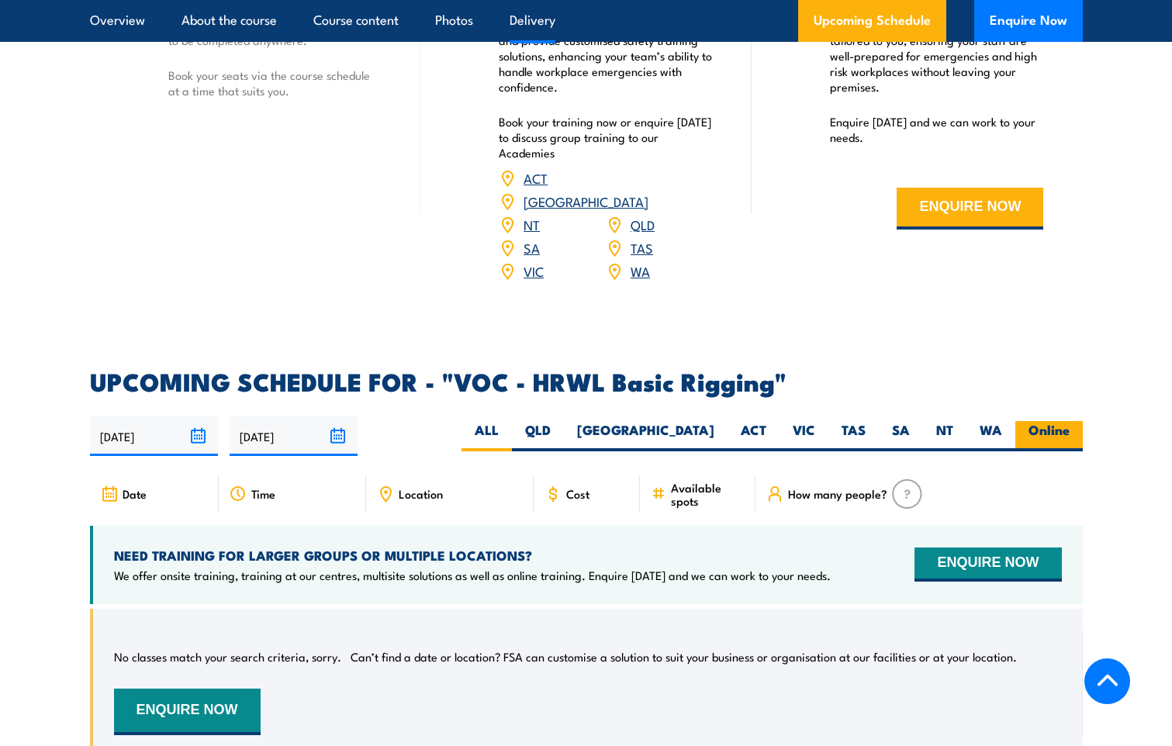
click at [1046, 421] on label "Online" at bounding box center [1048, 436] width 67 height 30
click at [1070, 421] on input "Online" at bounding box center [1075, 426] width 10 height 10
radio input "true"
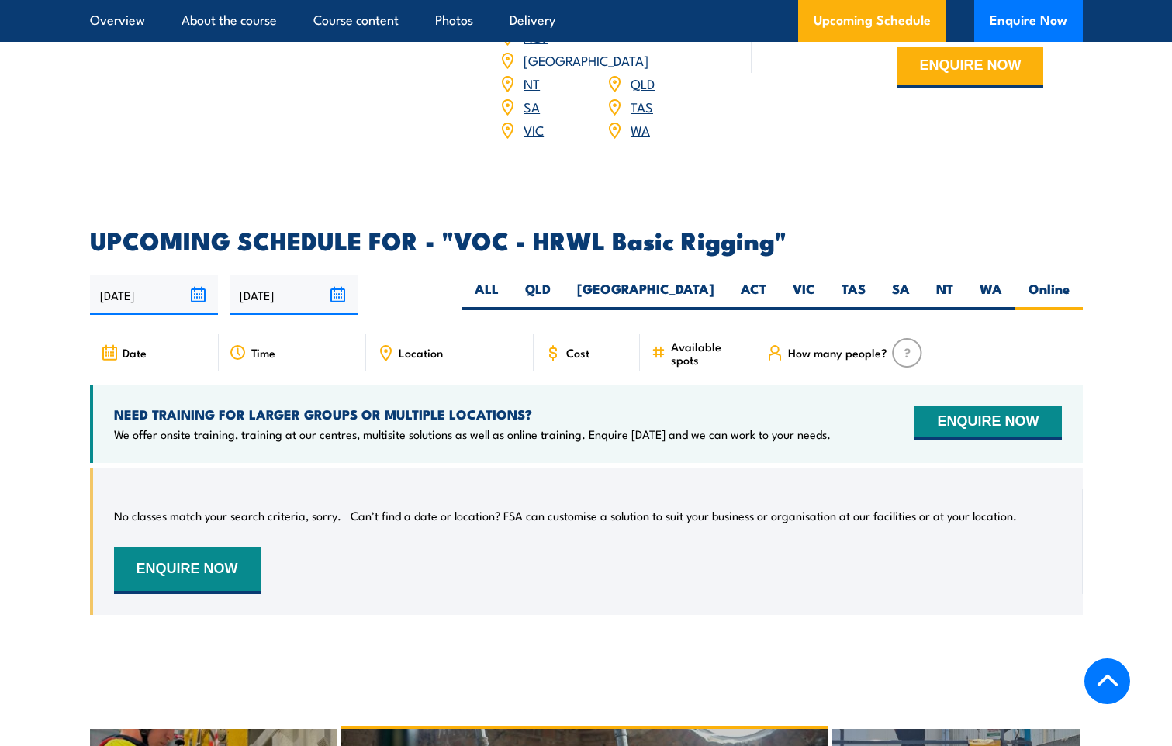
scroll to position [2017, 0]
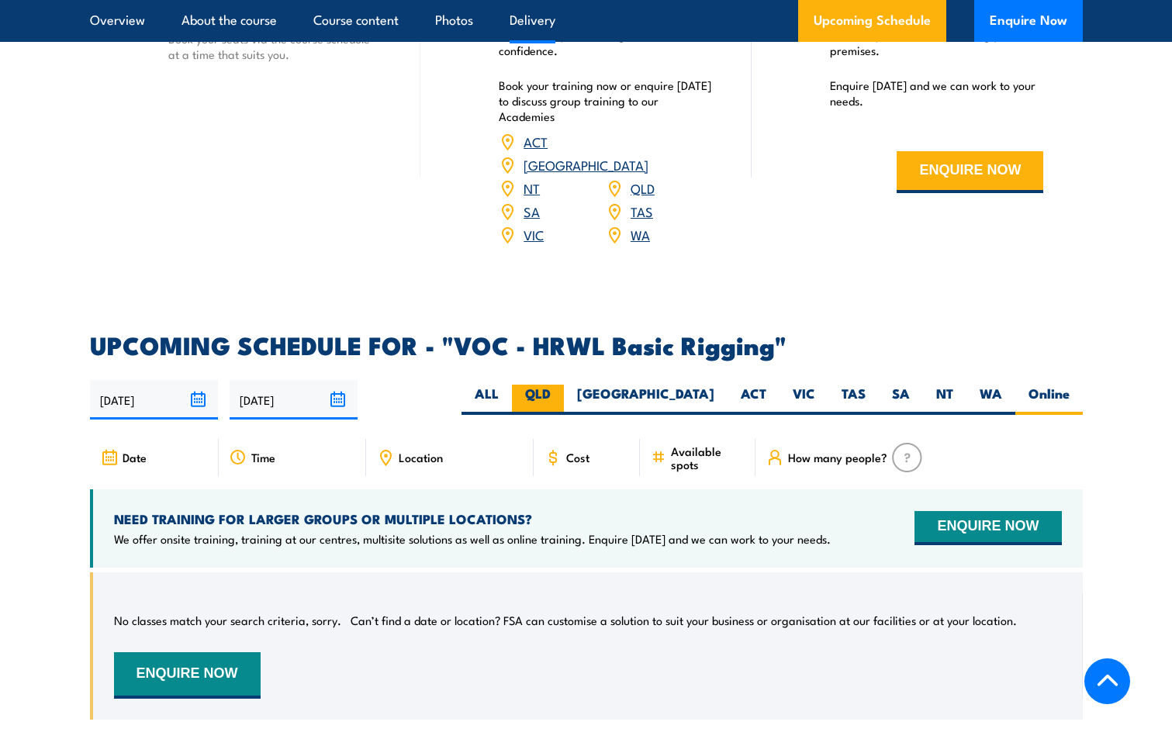
click at [564, 385] on label "QLD" at bounding box center [538, 400] width 52 height 30
click at [561, 385] on input "QLD" at bounding box center [556, 390] width 10 height 10
radio input "true"
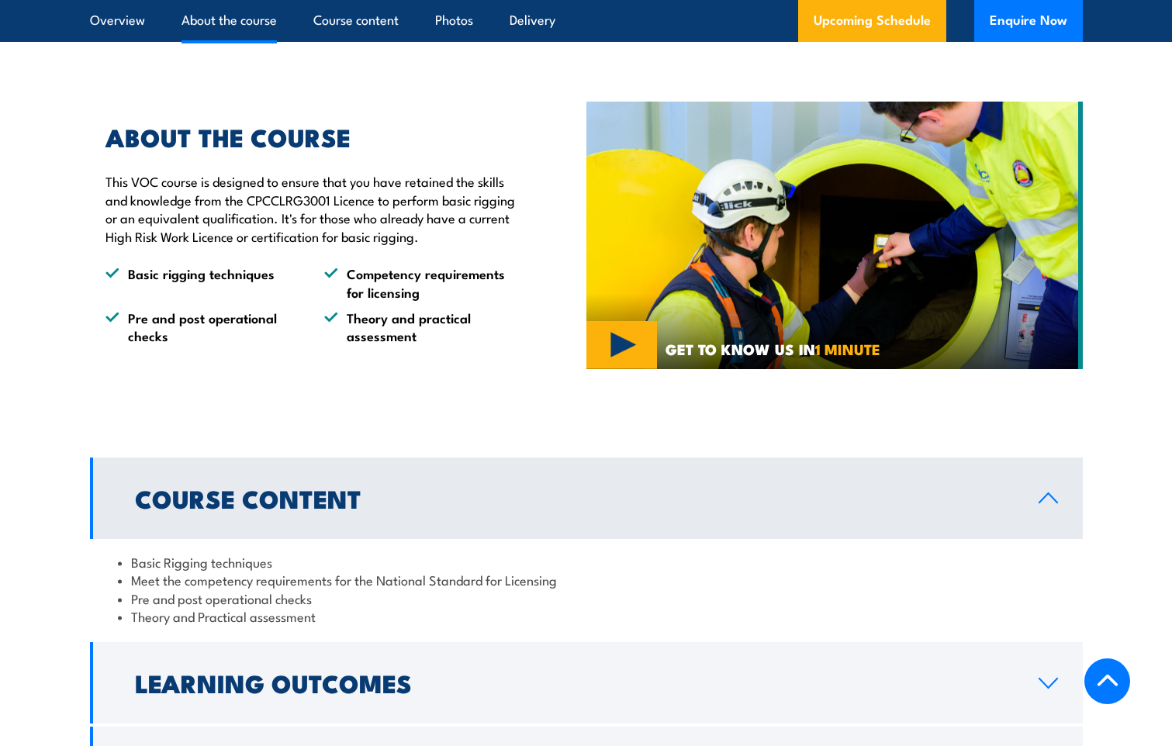
scroll to position [1164, 0]
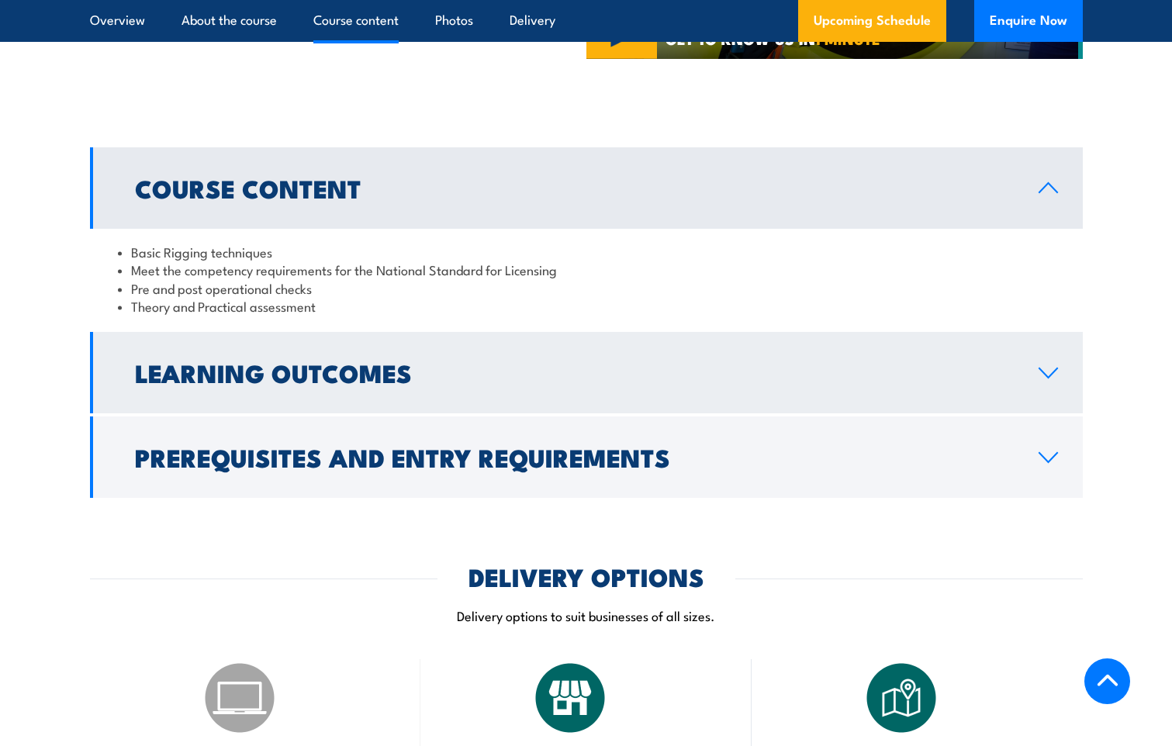
click at [431, 368] on h2 "Learning Outcomes" at bounding box center [574, 372] width 879 height 22
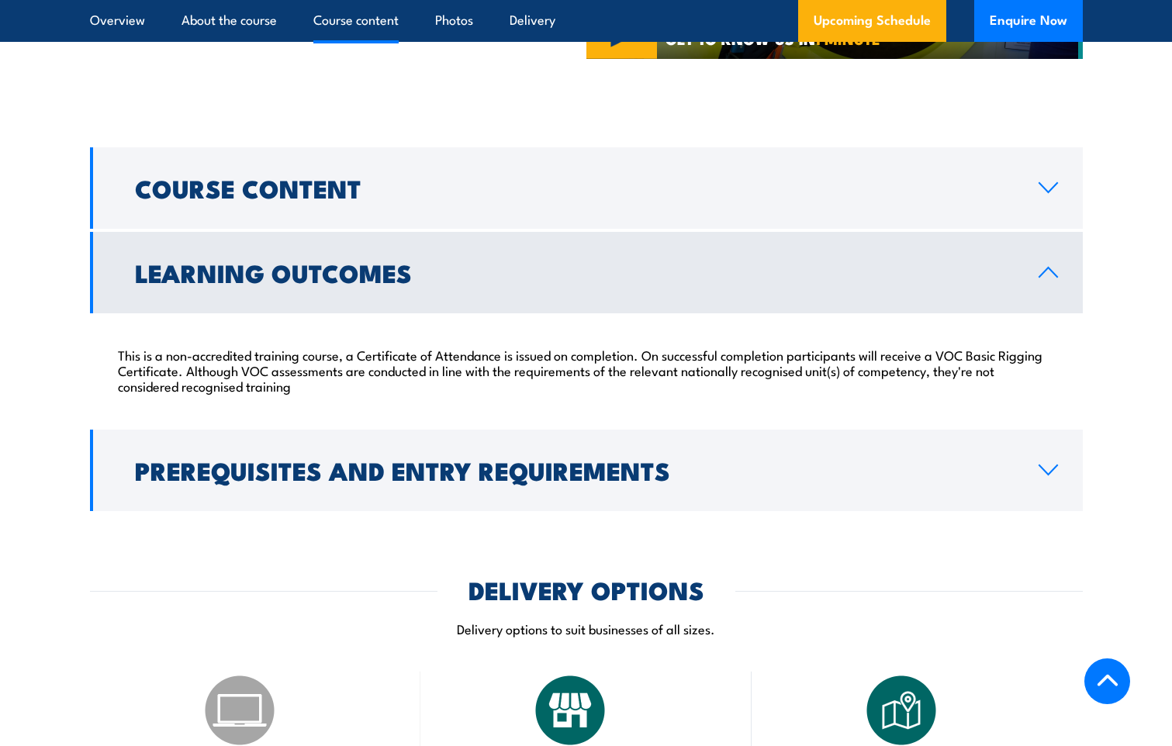
scroll to position [1241, 0]
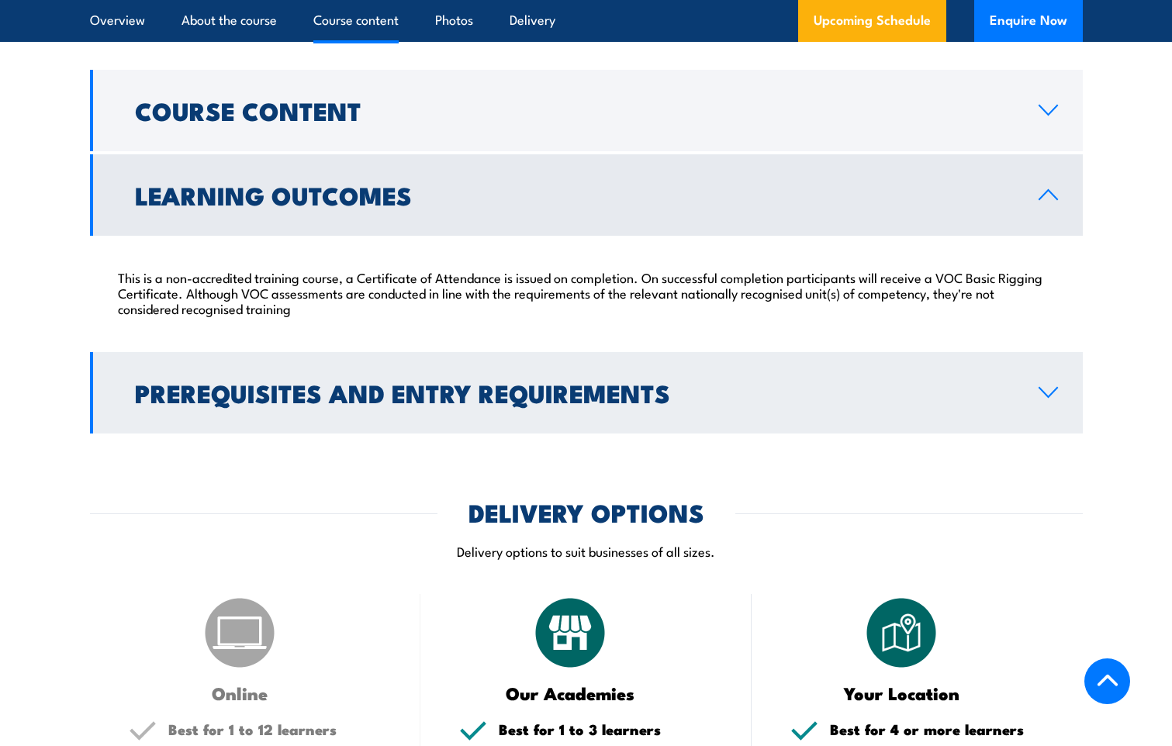
click at [358, 391] on h2 "Prerequisites and Entry Requirements" at bounding box center [574, 393] width 879 height 22
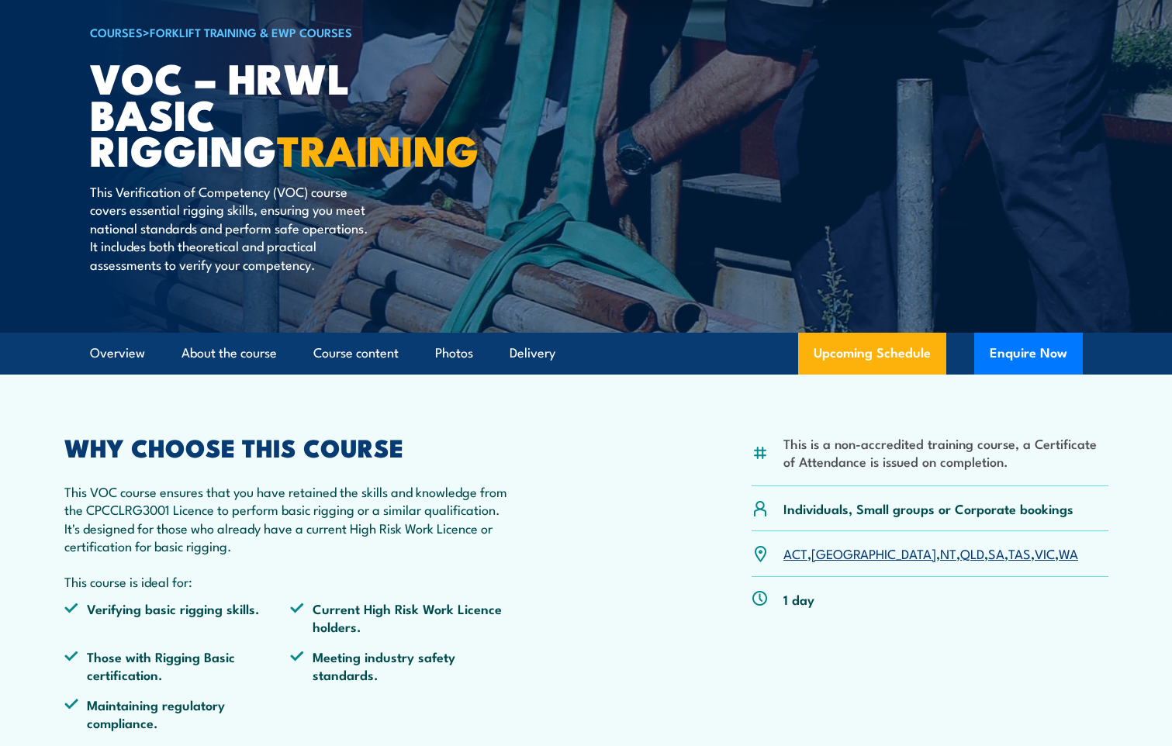
scroll to position [0, 0]
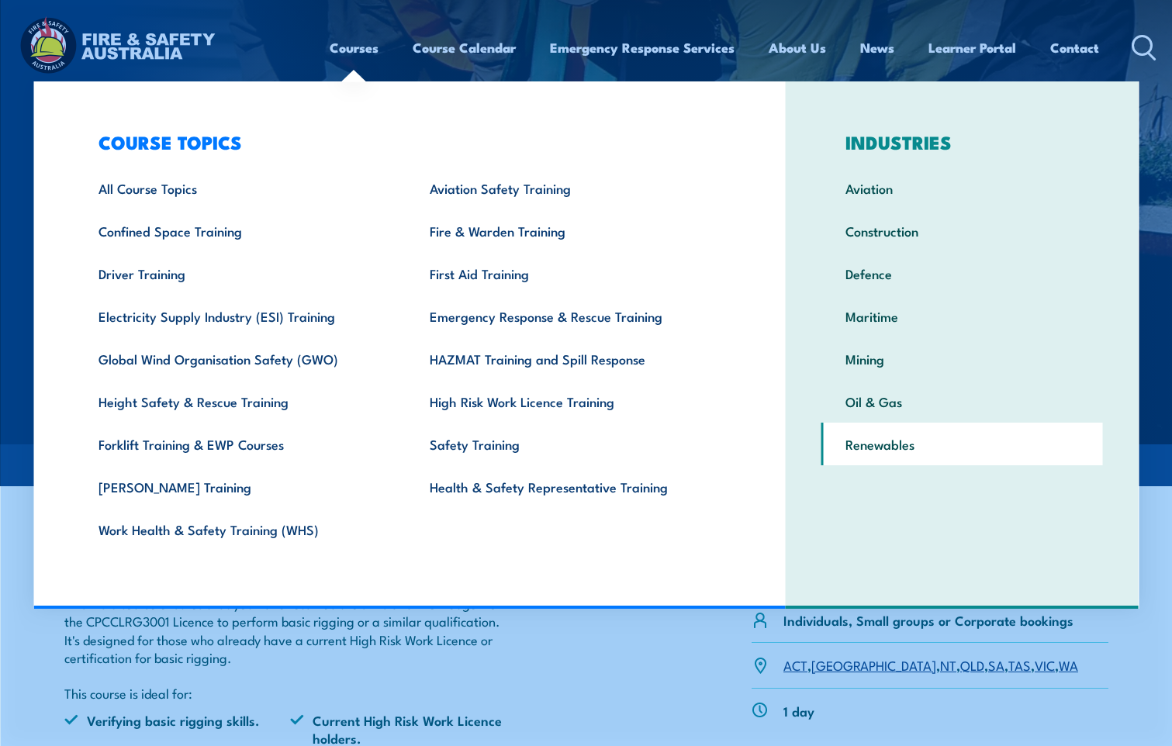
click at [890, 449] on link "Renewables" at bounding box center [962, 444] width 282 height 43
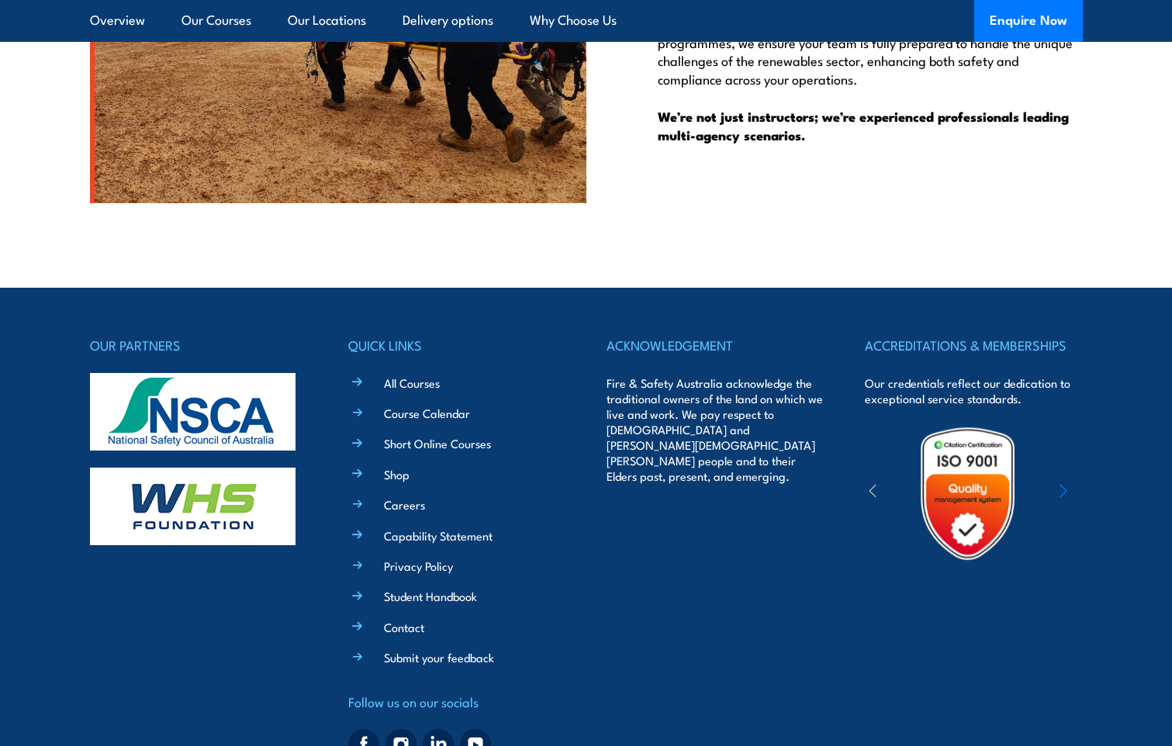
scroll to position [8623, 0]
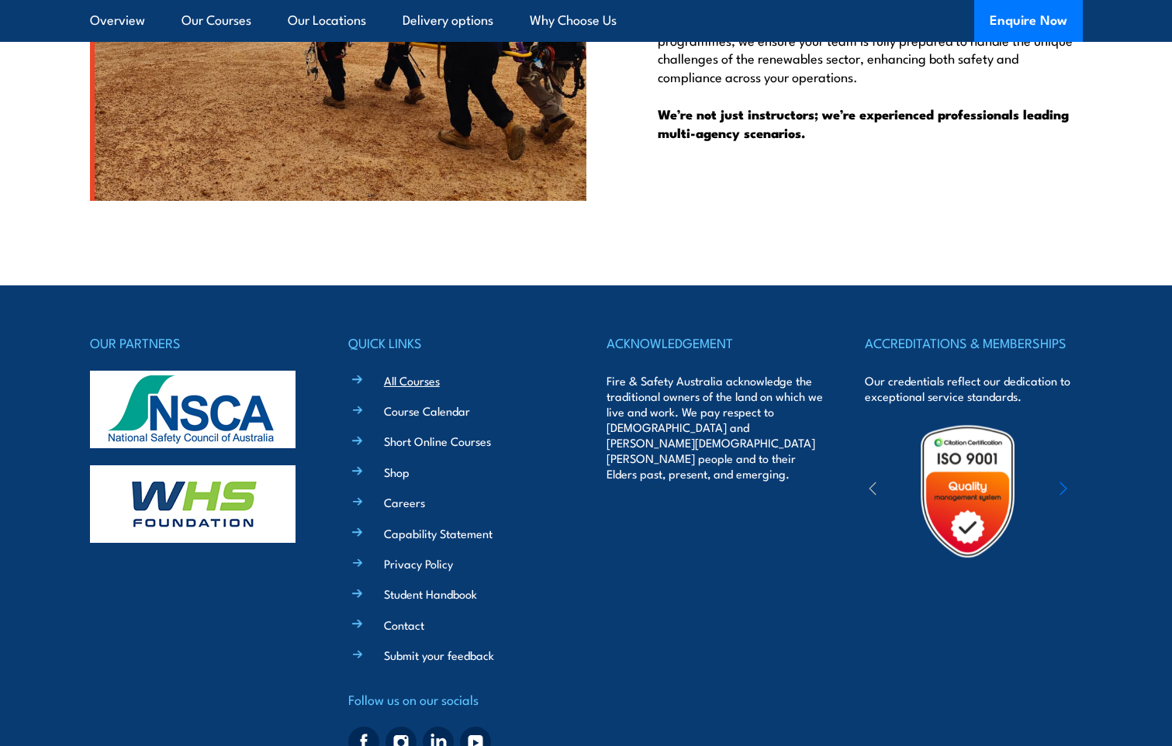
click at [409, 372] on link "All Courses" at bounding box center [412, 380] width 56 height 16
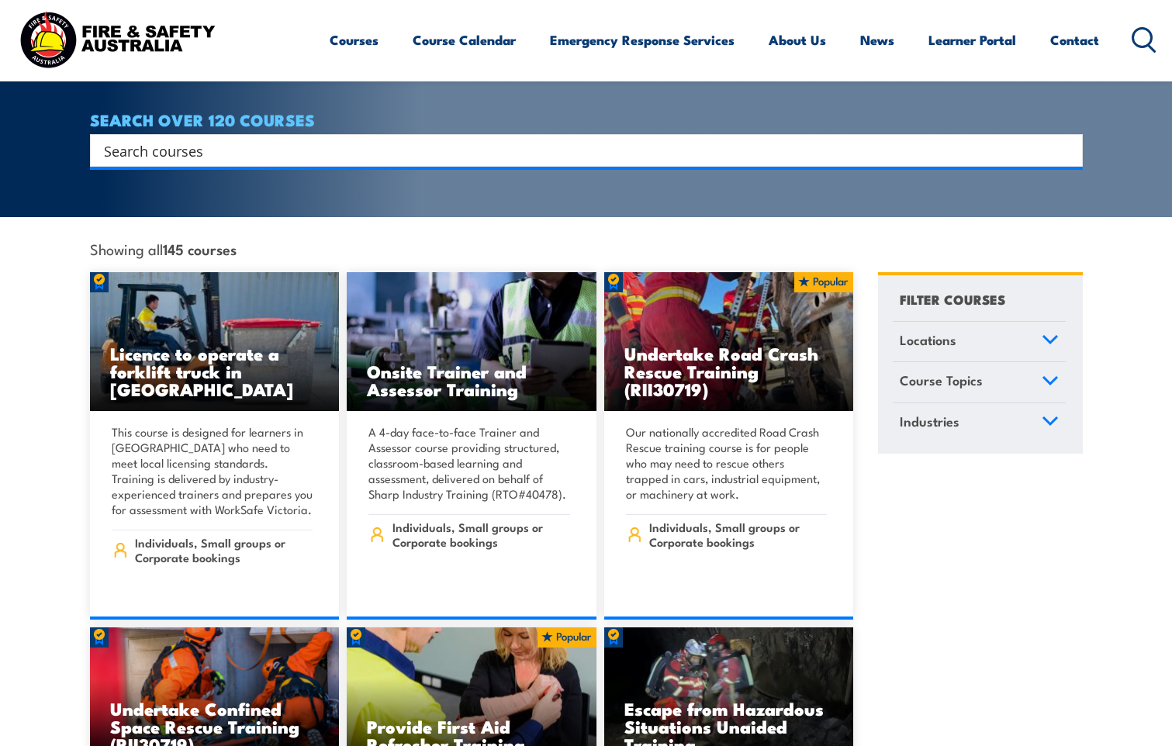
scroll to position [310, 0]
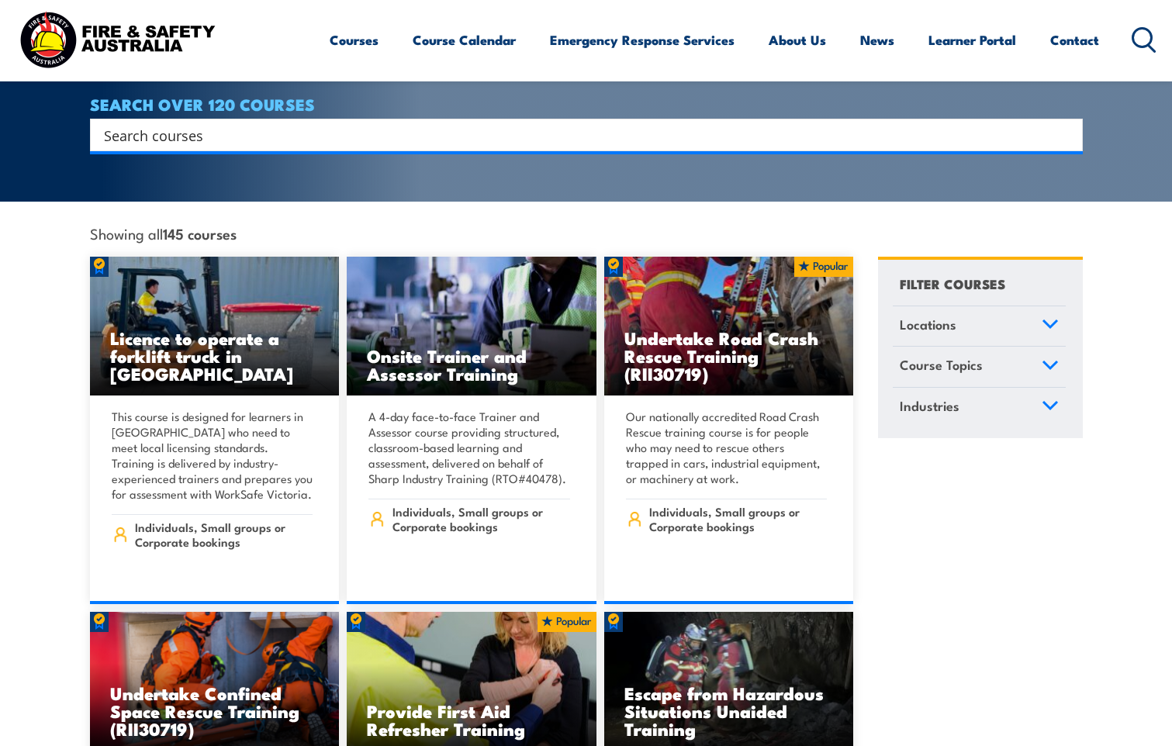
click at [417, 123] on input "Search input" at bounding box center [576, 134] width 945 height 23
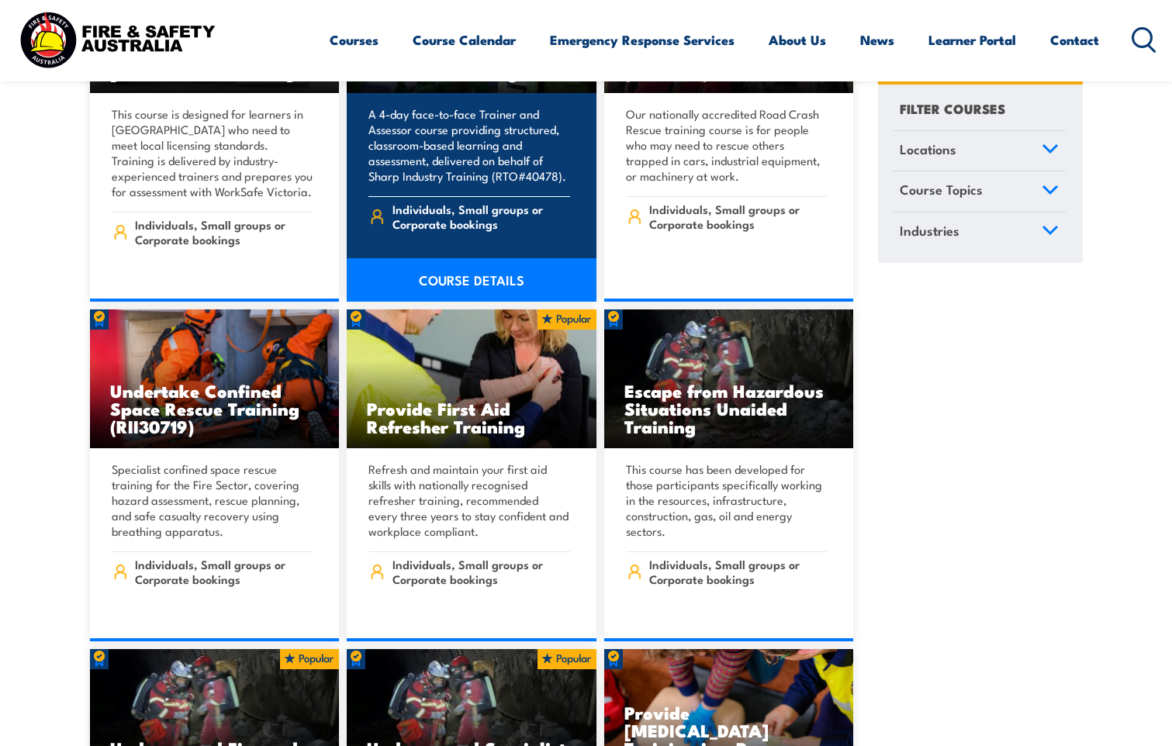
scroll to position [621, 0]
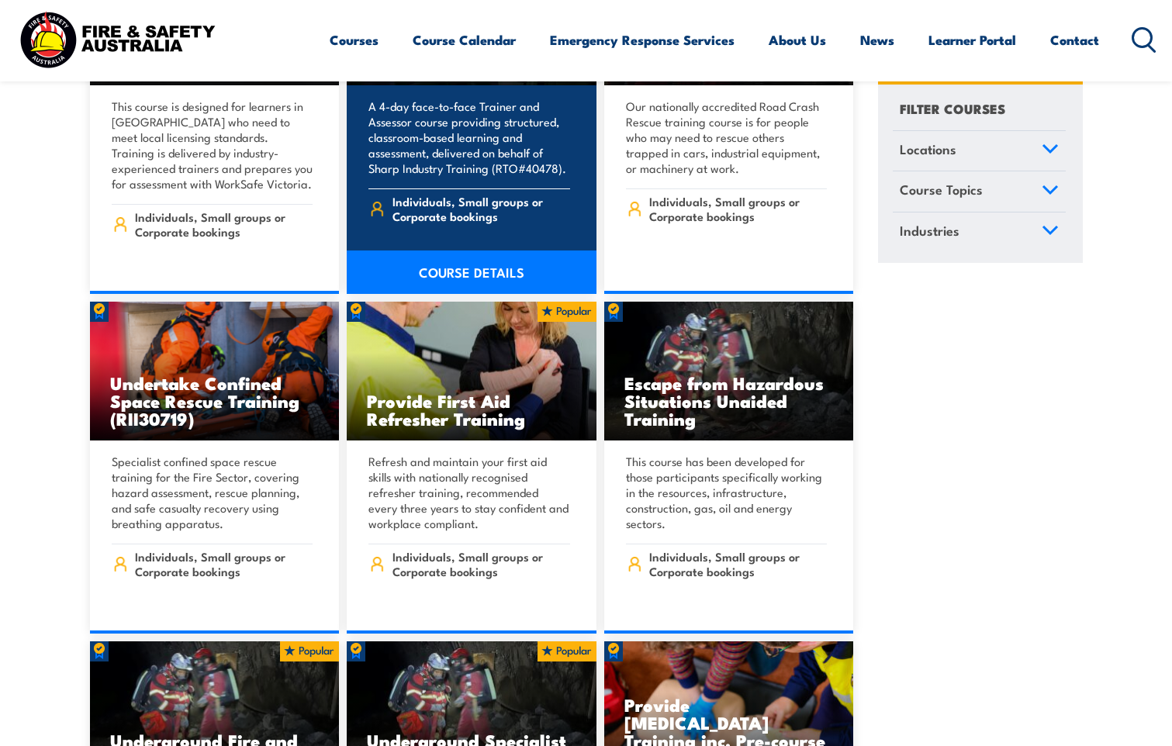
click at [505, 251] on link "COURSE DETAILS" at bounding box center [472, 272] width 250 height 43
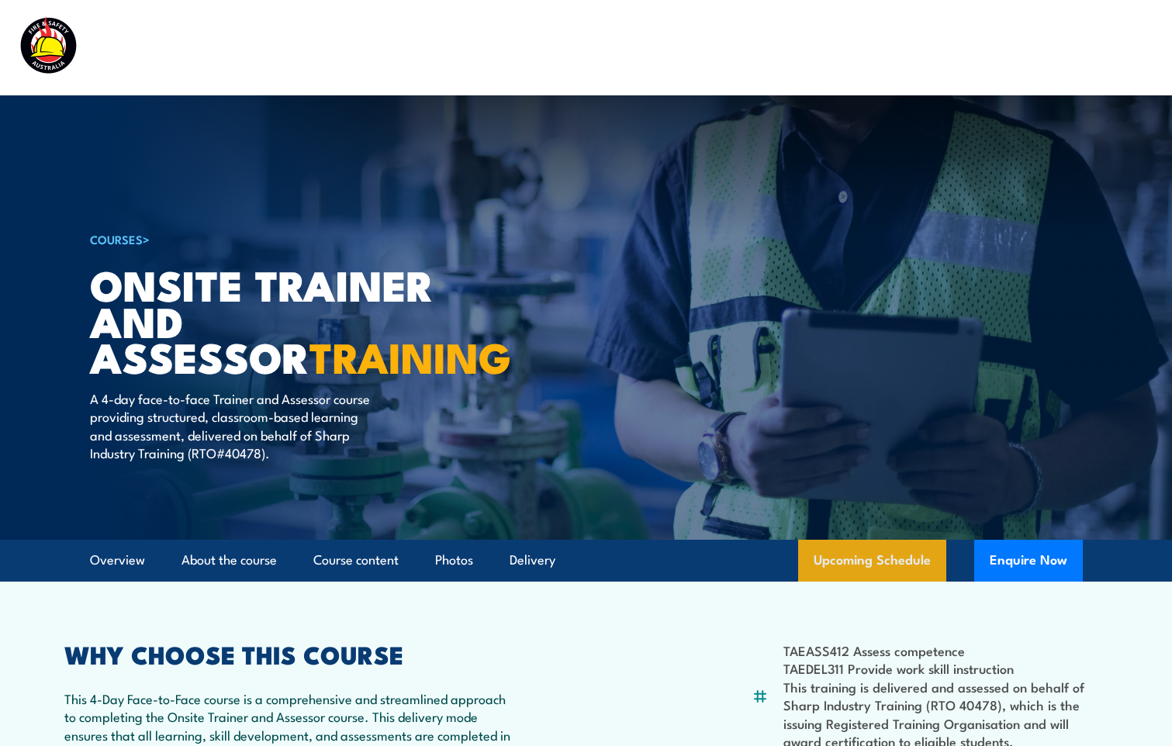
click at [922, 562] on link "Upcoming Schedule" at bounding box center [872, 561] width 148 height 42
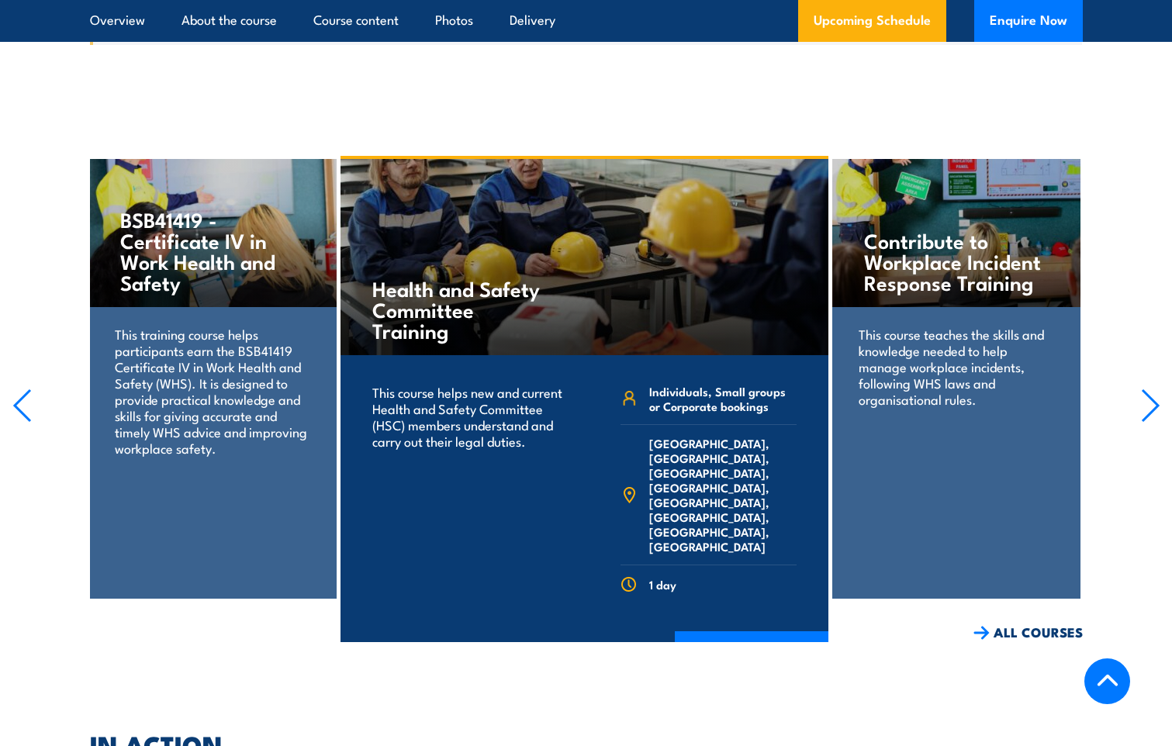
scroll to position [3519, 0]
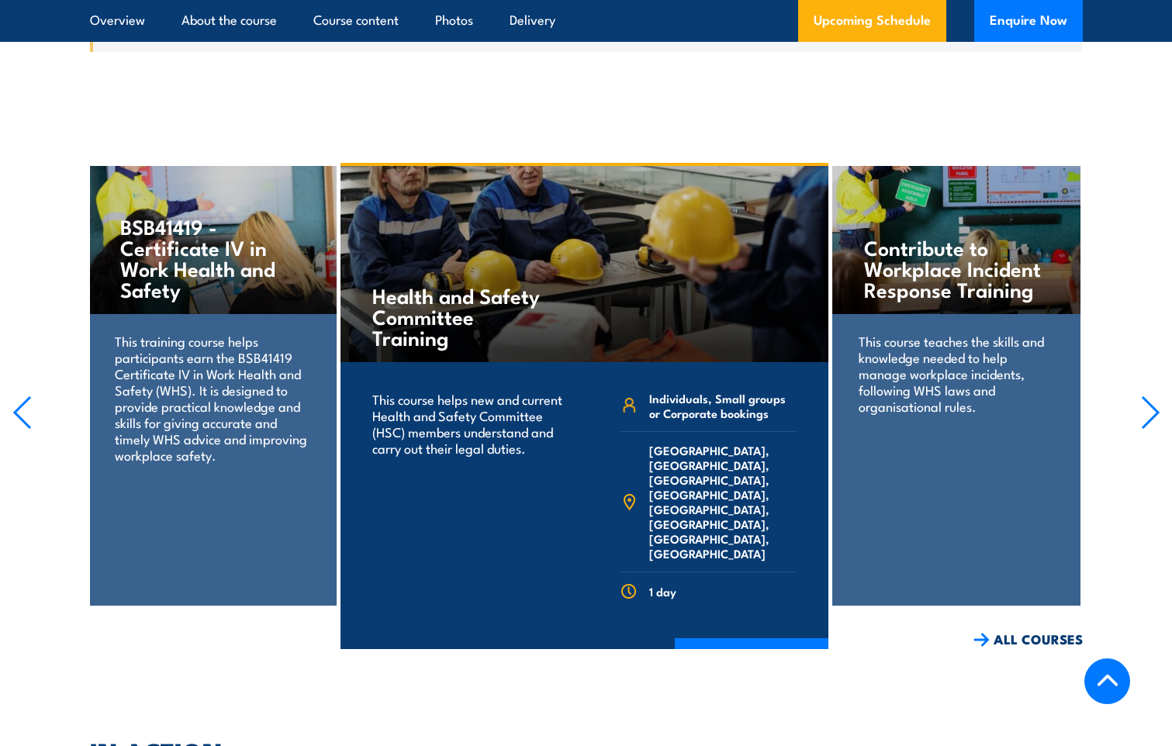
click at [229, 341] on p "This training course helps participants earn the BSB41419 Certificate IV in Wor…" at bounding box center [212, 398] width 195 height 130
click at [179, 241] on h4 "BSB41419 - Certificate IV in Work Health and Safety" at bounding box center [212, 258] width 184 height 84
click at [193, 469] on div "This training course helps participants earn the BSB41419 Certificate IV in Wor…" at bounding box center [211, 408] width 247 height 188
click at [19, 397] on icon "button" at bounding box center [23, 412] width 16 height 31
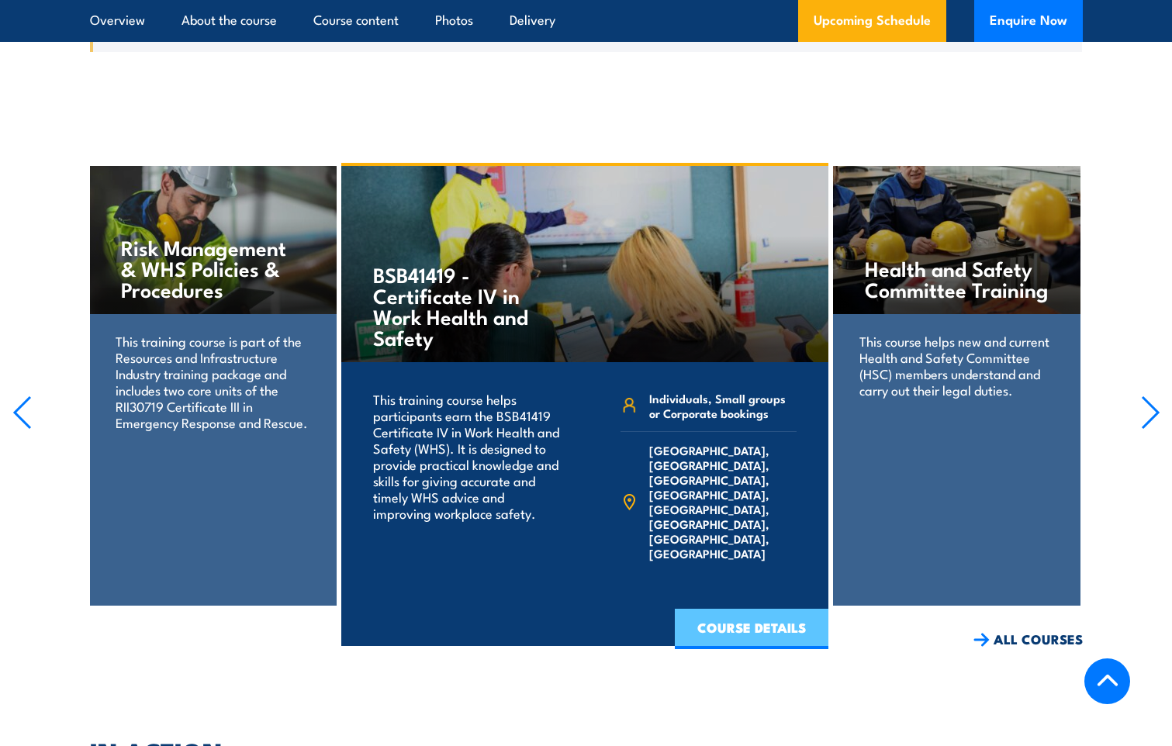
click at [701, 618] on link "COURSE DETAILS" at bounding box center [752, 629] width 154 height 40
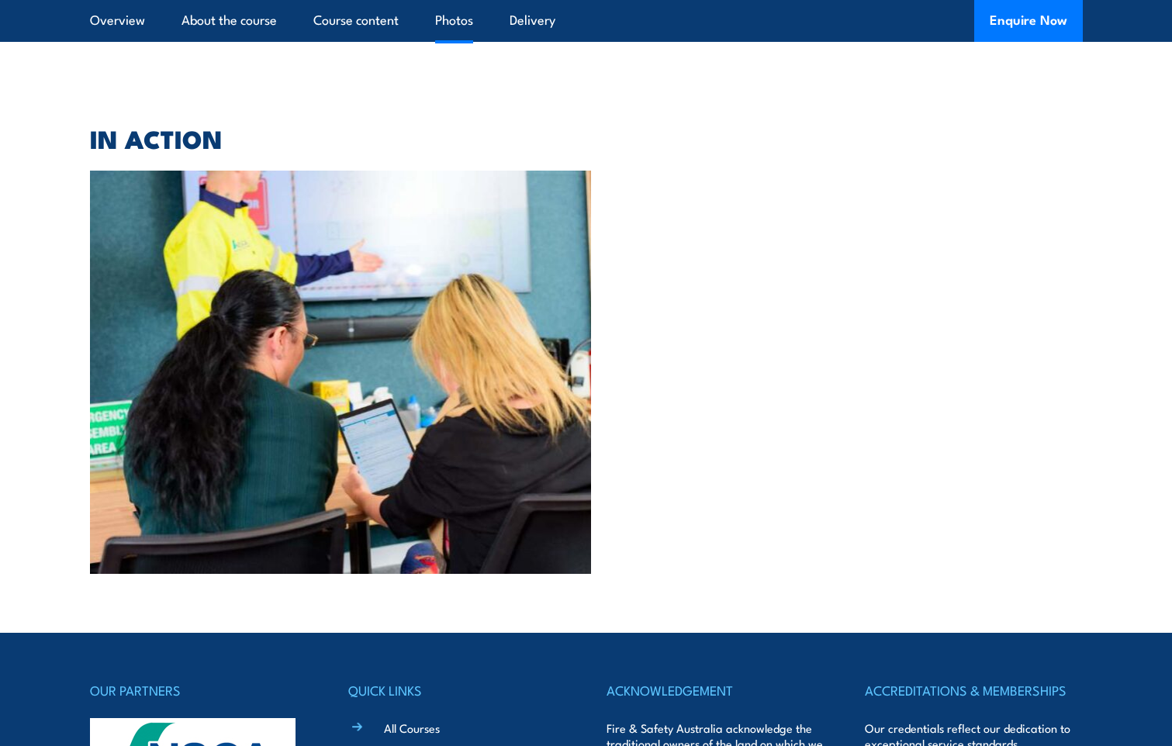
scroll to position [6128, 0]
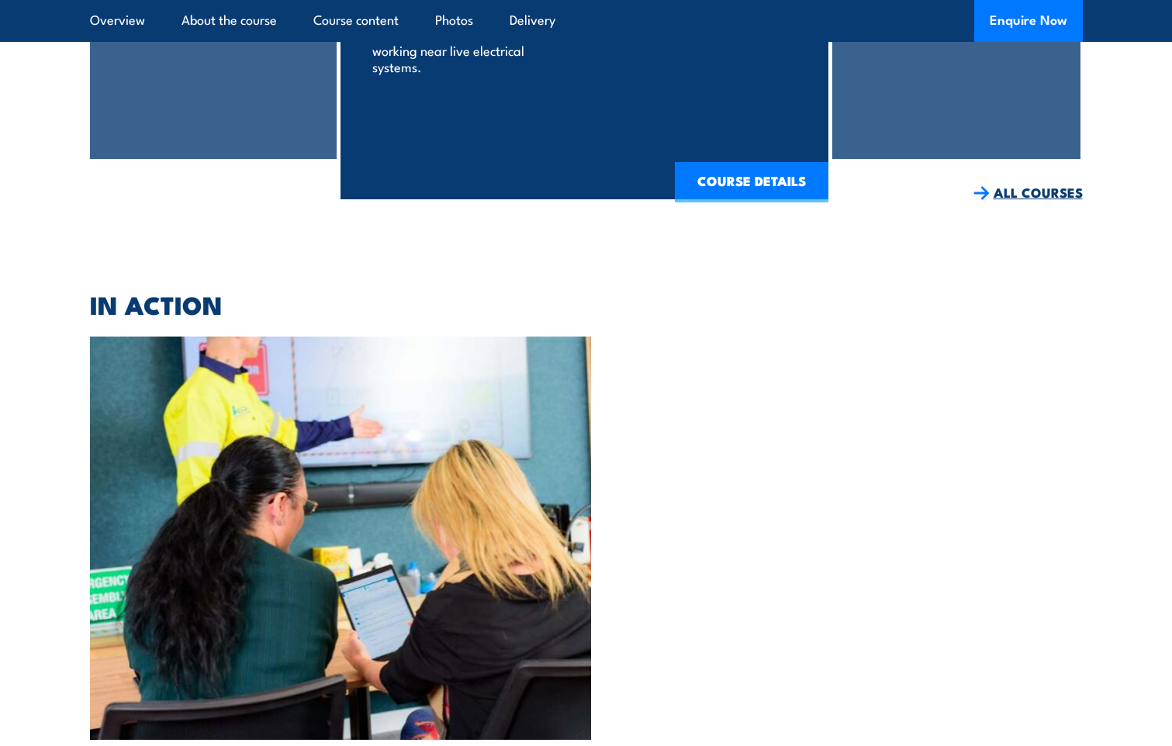
click at [1041, 184] on link "ALL COURSES" at bounding box center [1028, 193] width 109 height 18
